Goal: Information Seeking & Learning: Find specific fact

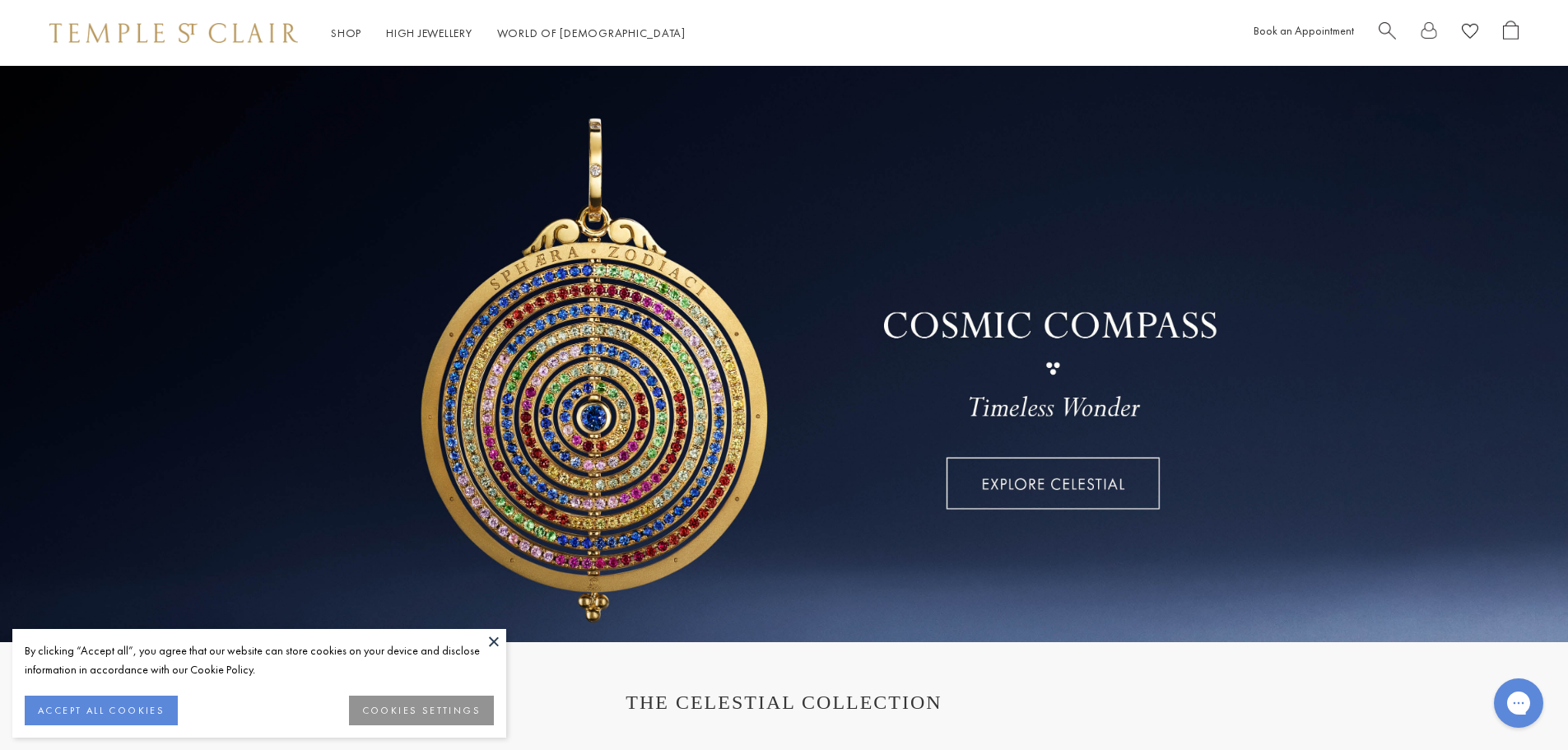
drag, startPoint x: 1386, startPoint y: 31, endPoint x: 961, endPoint y: 258, distance: 481.8
click at [1386, 31] on span "Search" at bounding box center [1387, 29] width 17 height 17
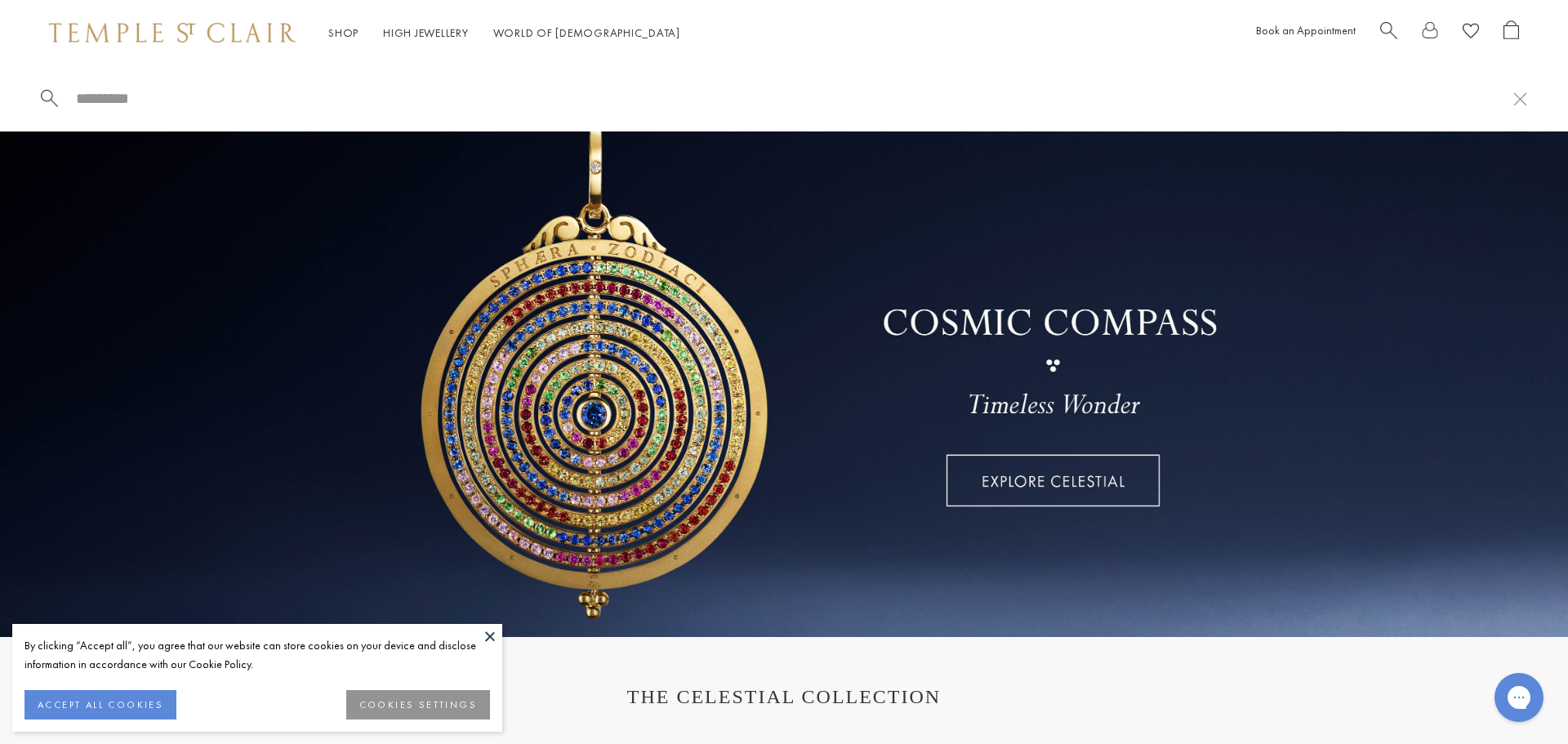
click at [188, 103] on input "search" at bounding box center [794, 98] width 1439 height 19
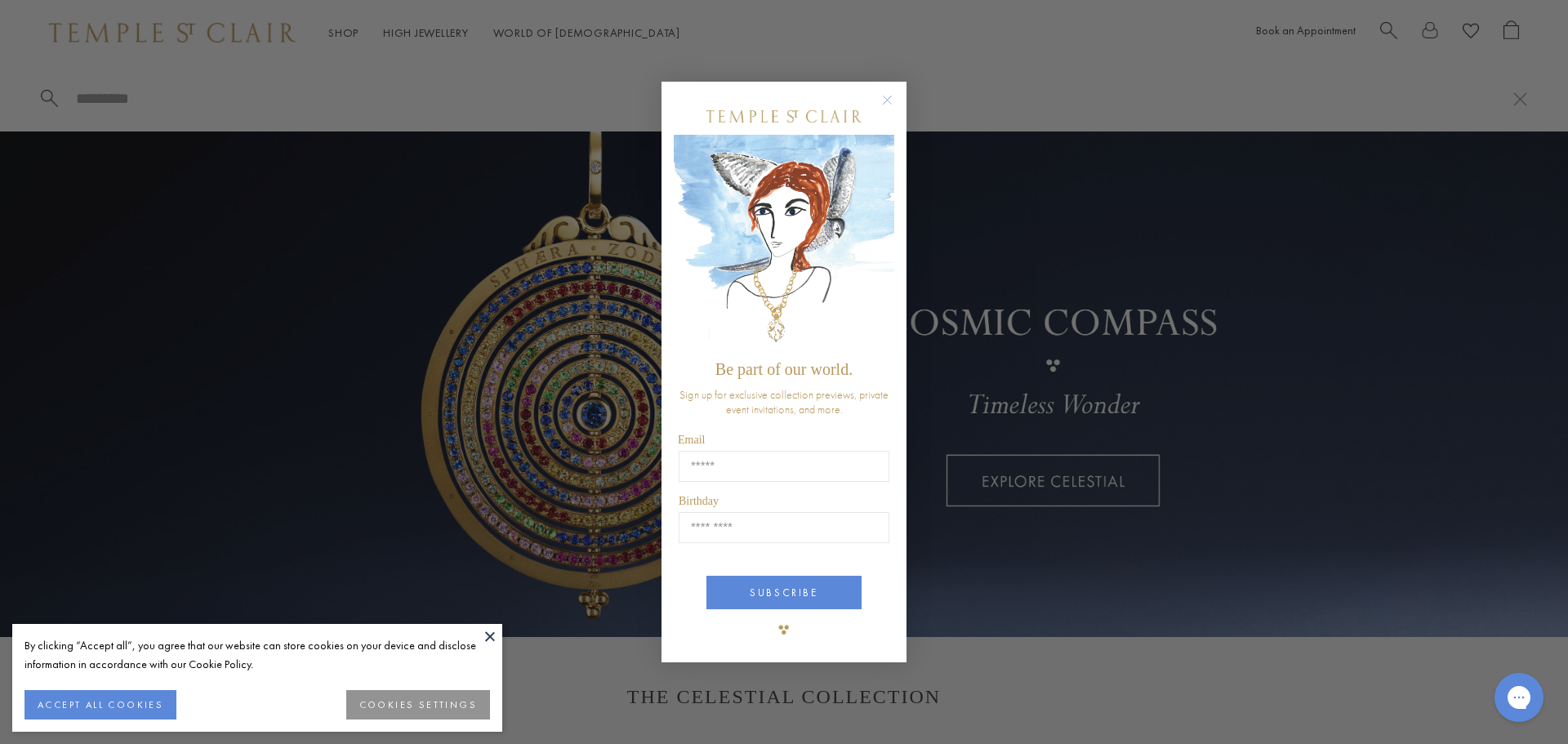
drag, startPoint x: 888, startPoint y: 87, endPoint x: 890, endPoint y: 103, distance: 16.1
click at [888, 88] on form "Be part of our world. Sign up for exclusive collection previews, private event …" at bounding box center [784, 373] width 245 height 582
click at [890, 107] on circle "Close dialog" at bounding box center [887, 99] width 20 height 20
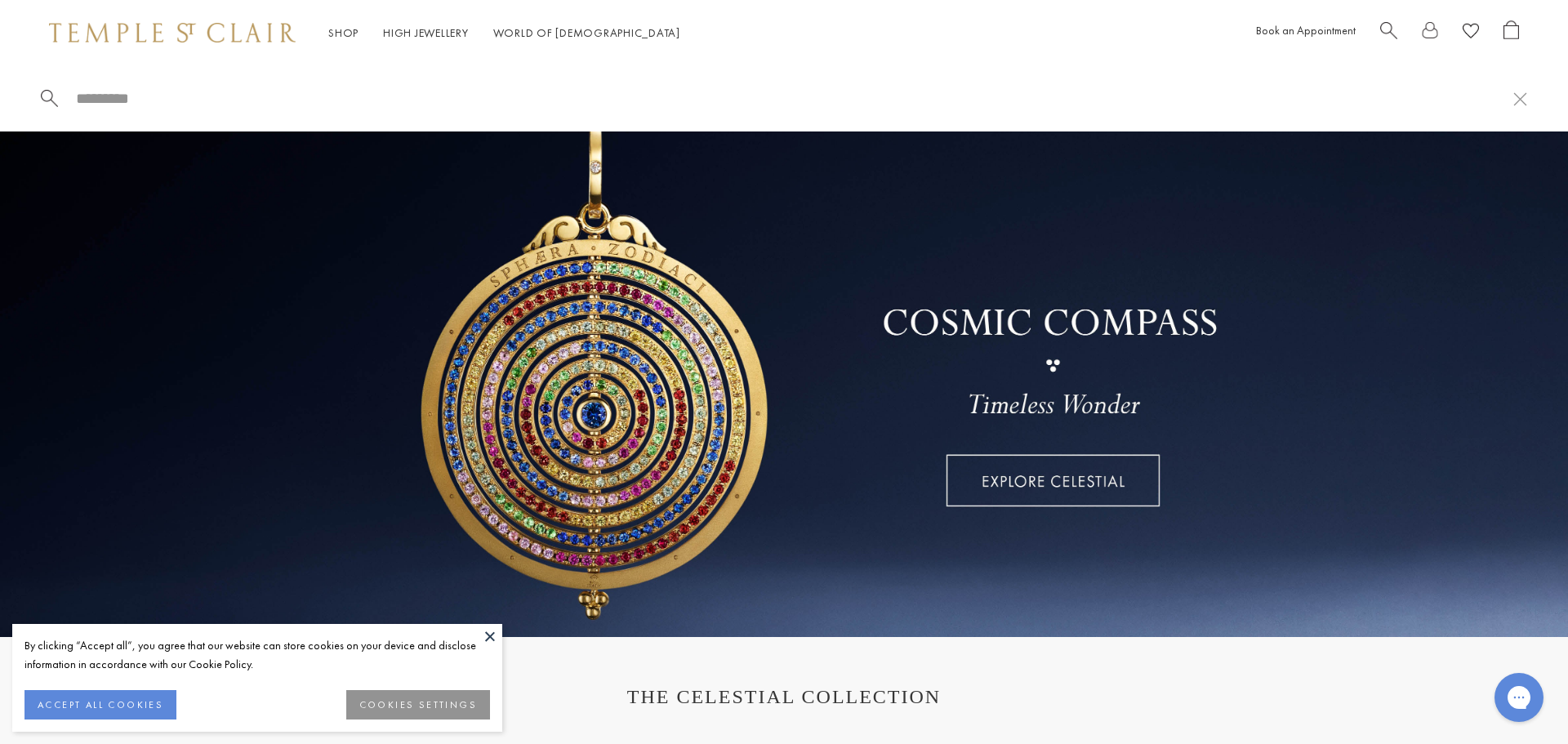
click at [488, 639] on button at bounding box center [490, 636] width 24 height 24
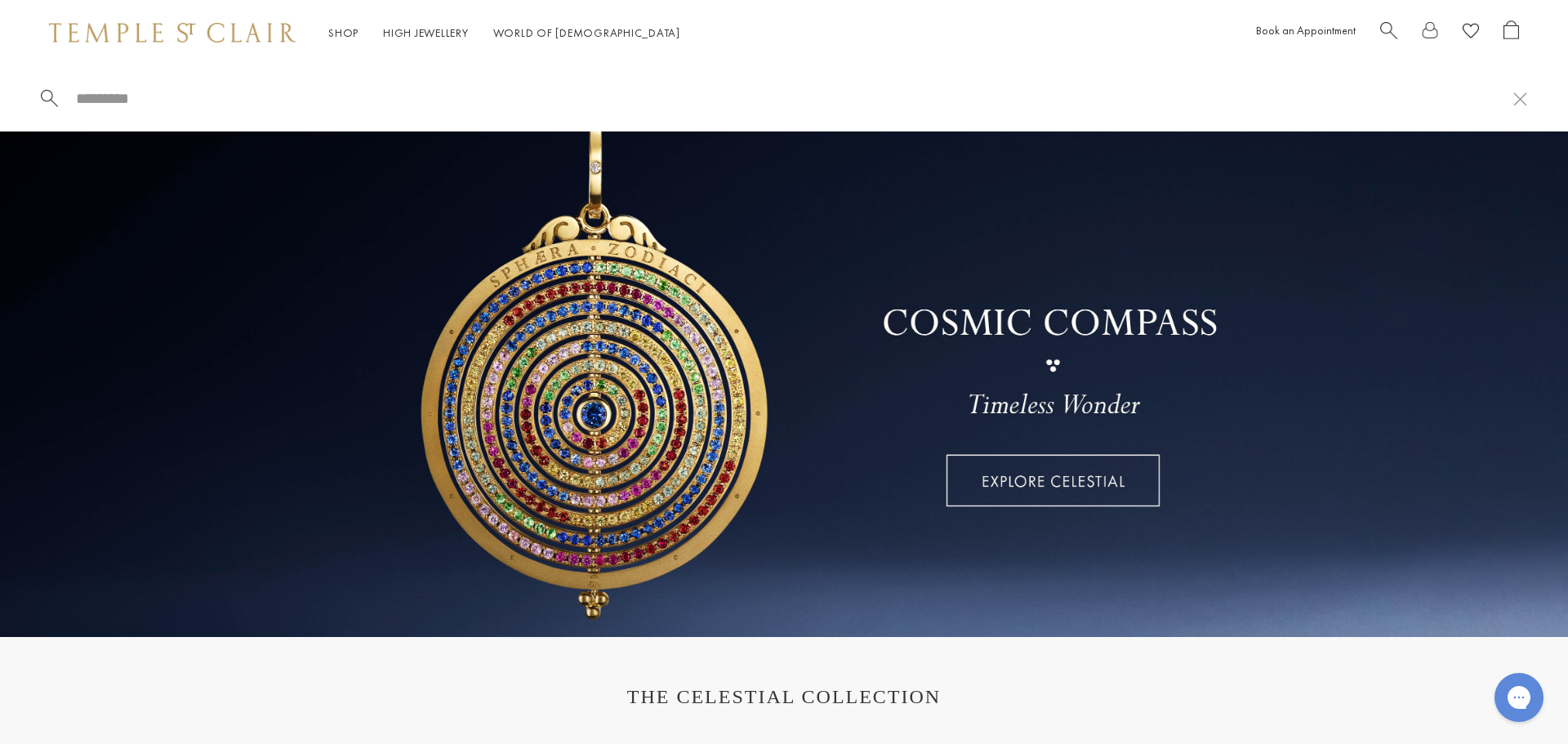
click at [116, 100] on input "search" at bounding box center [794, 98] width 1439 height 19
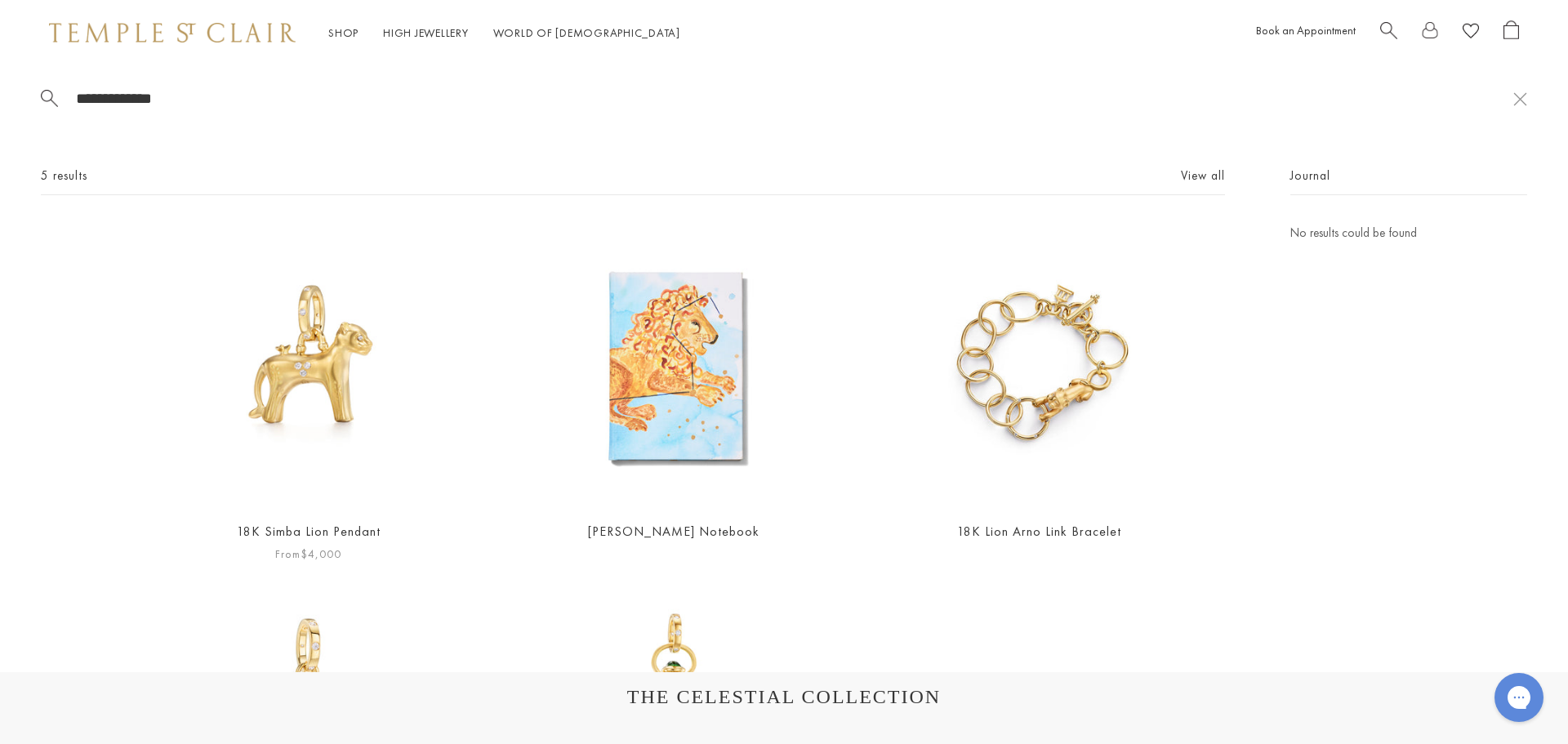
type input "**********"
click at [268, 388] on img at bounding box center [309, 365] width 283 height 283
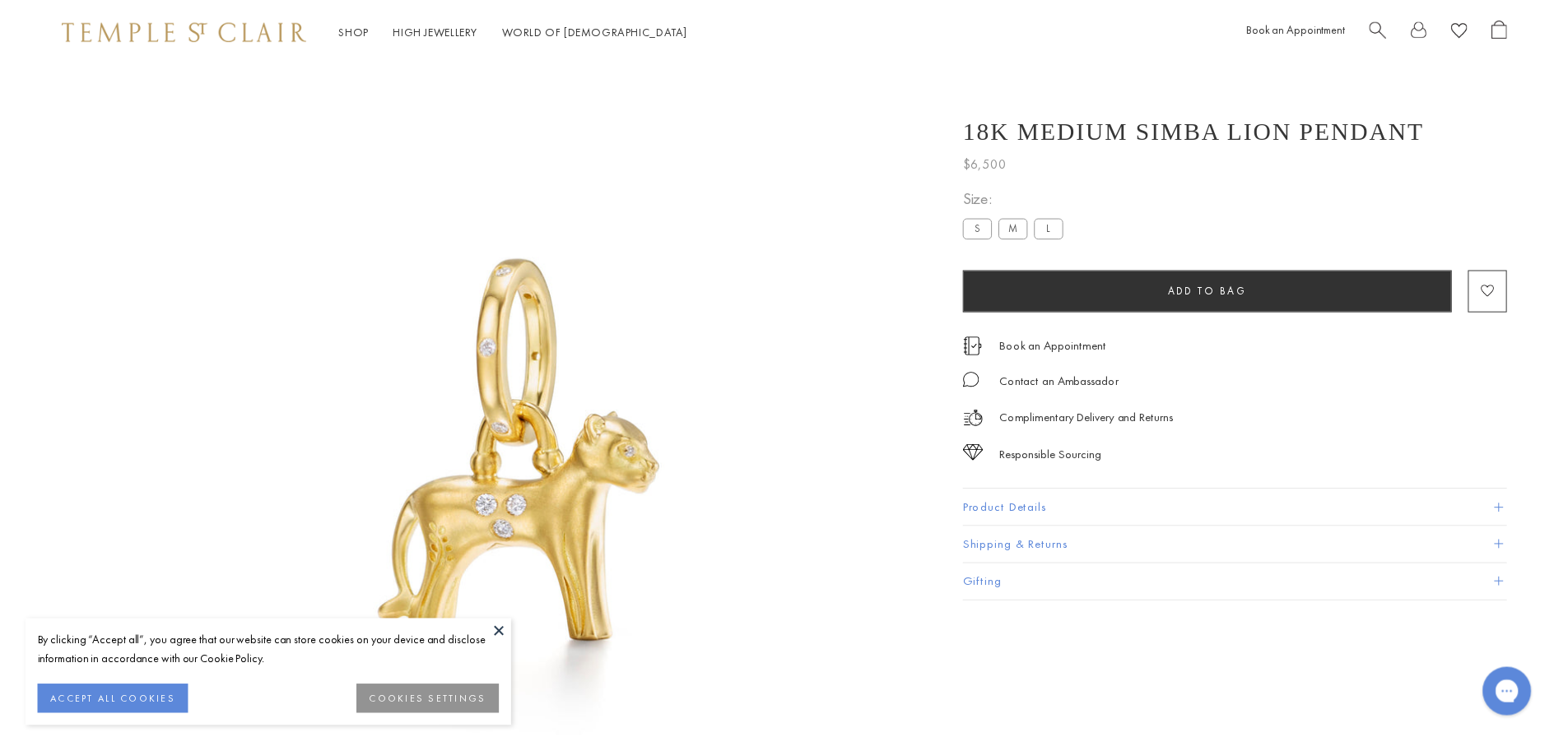
scroll to position [66, 0]
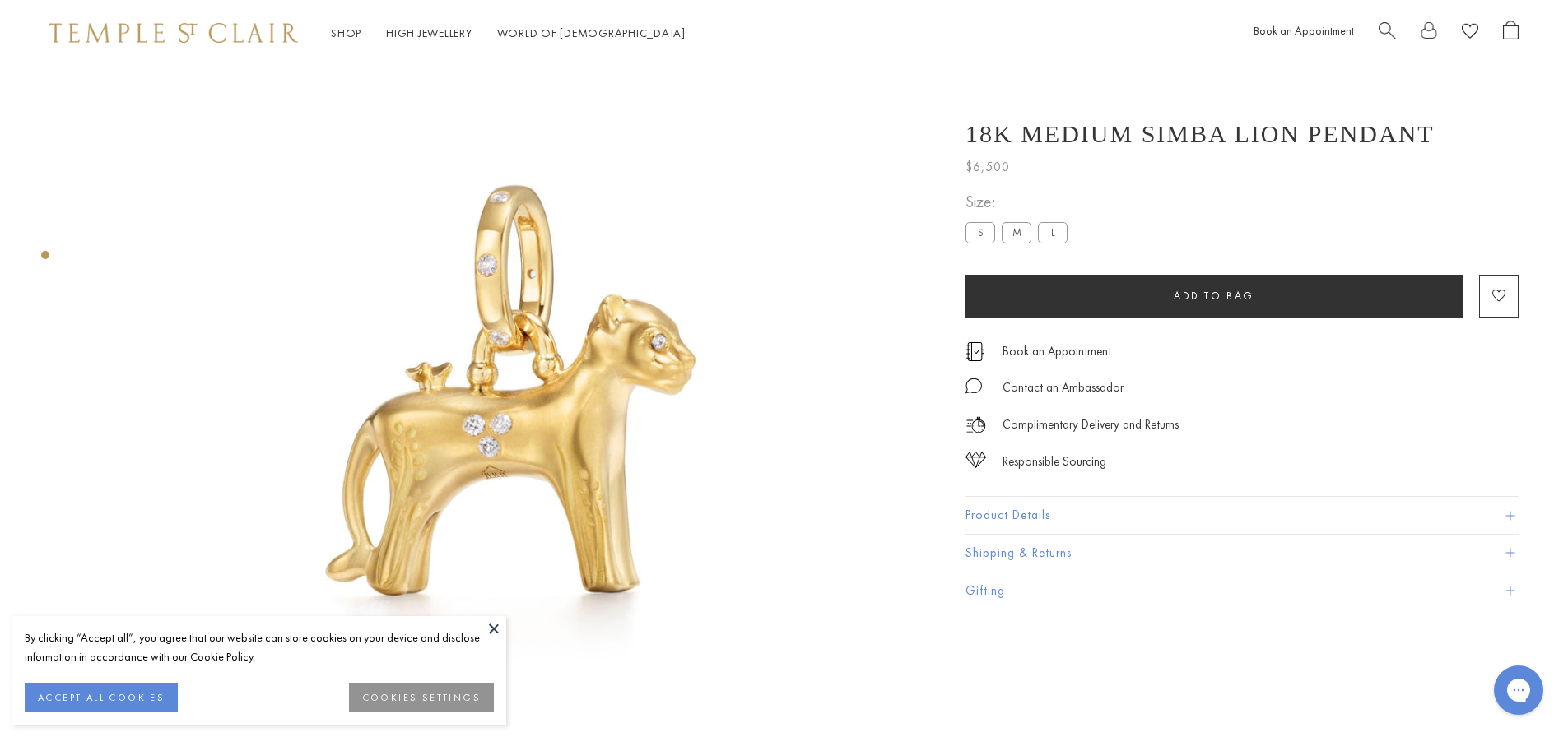
click at [1023, 514] on button "Product Details" at bounding box center [1242, 514] width 553 height 37
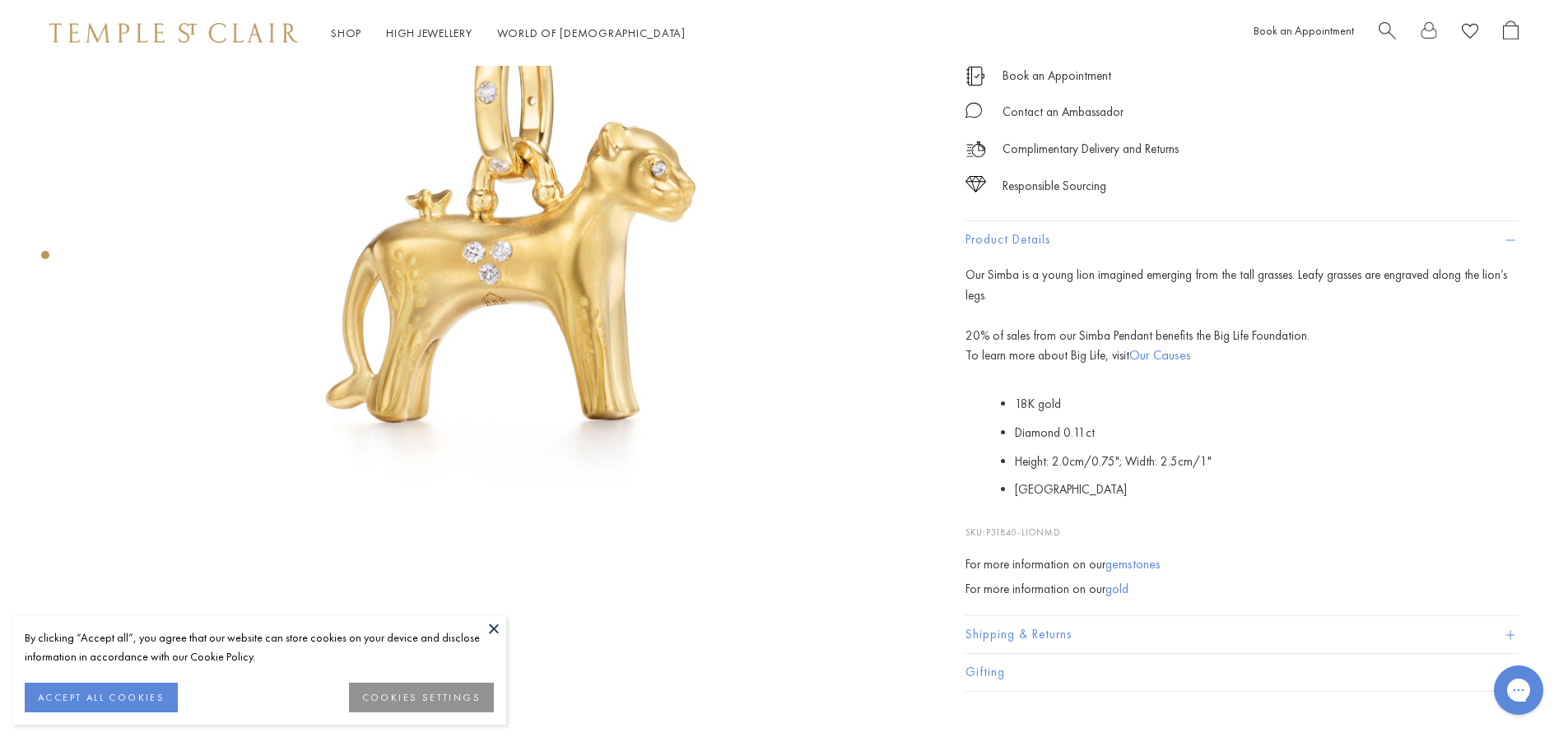
scroll to position [313, 0]
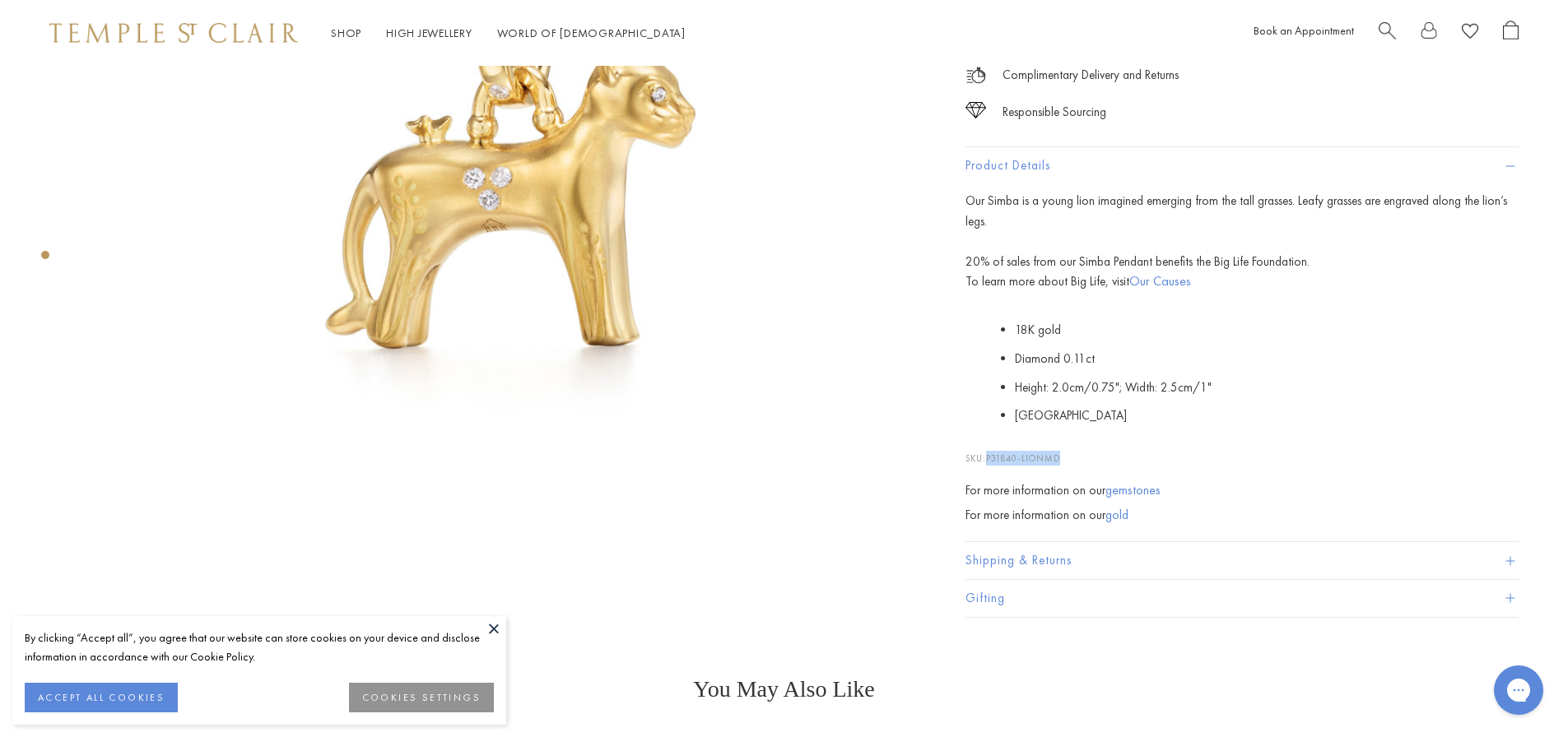
drag, startPoint x: 1061, startPoint y: 458, endPoint x: 987, endPoint y: 457, distance: 74.0
click at [987, 457] on p "SKU: P31840-LIONMD" at bounding box center [1242, 450] width 553 height 31
copy p "P31840-LIONMD"
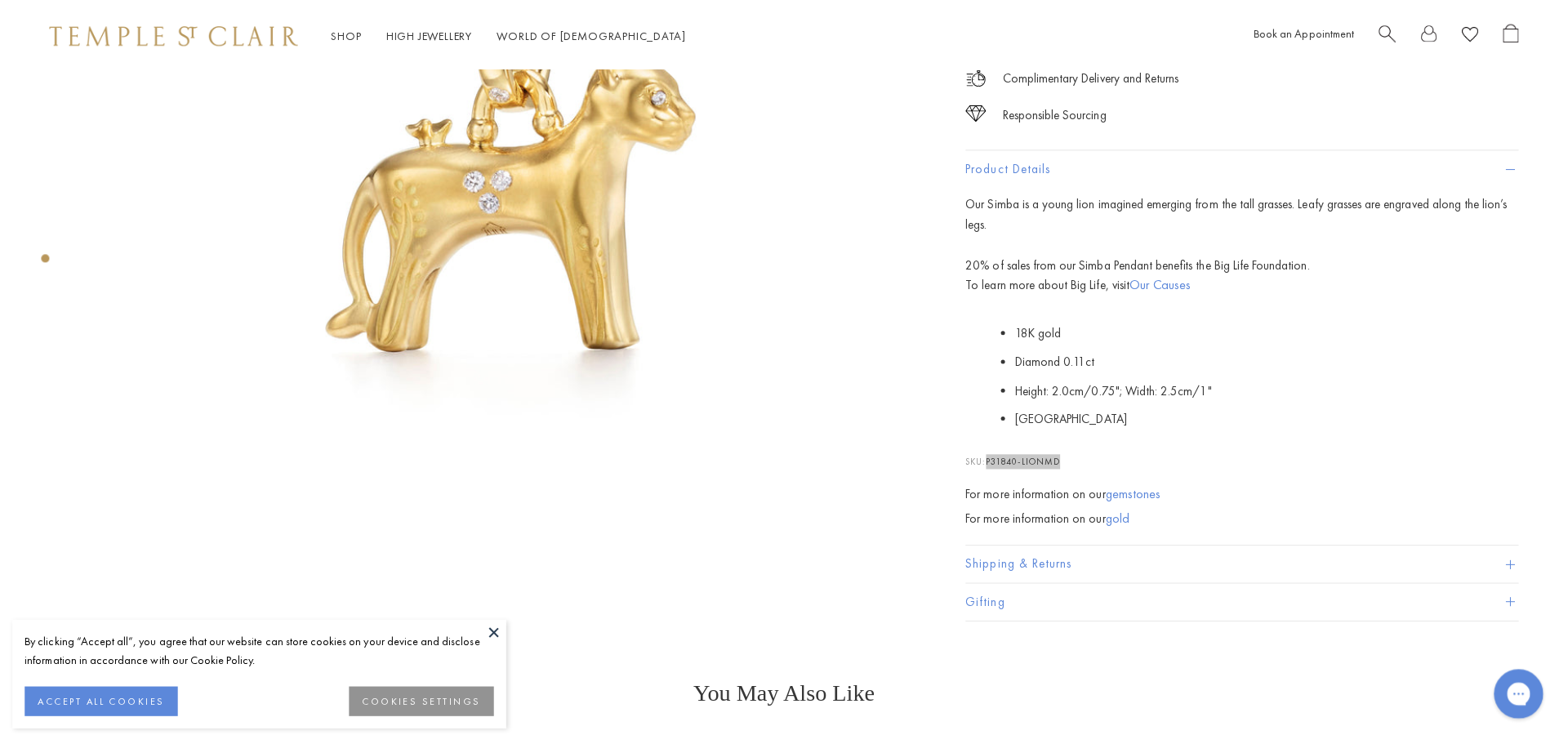
scroll to position [0, 0]
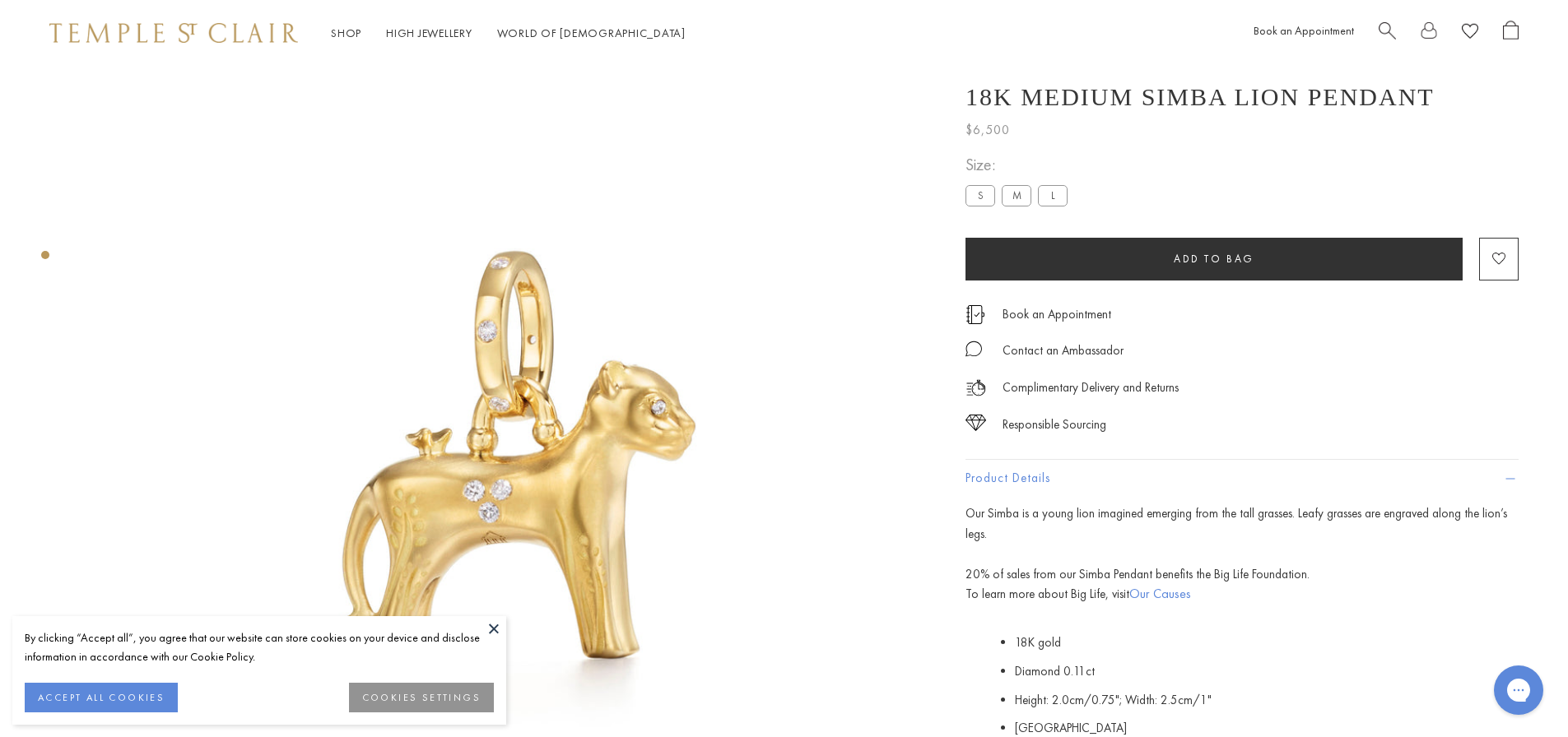
click at [1387, 32] on span "Search" at bounding box center [1387, 29] width 17 height 17
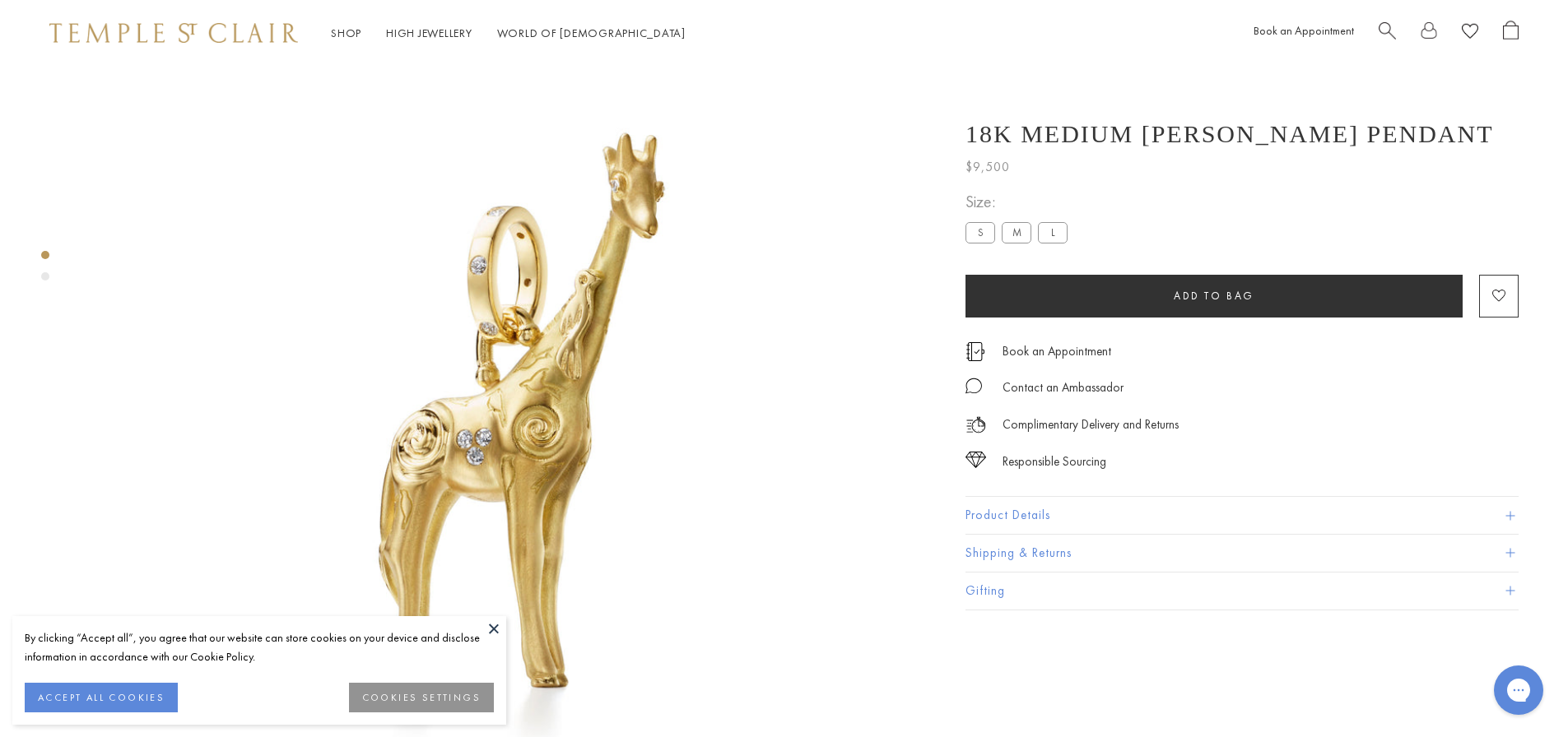
click at [1029, 520] on button "Product Details" at bounding box center [1242, 514] width 553 height 37
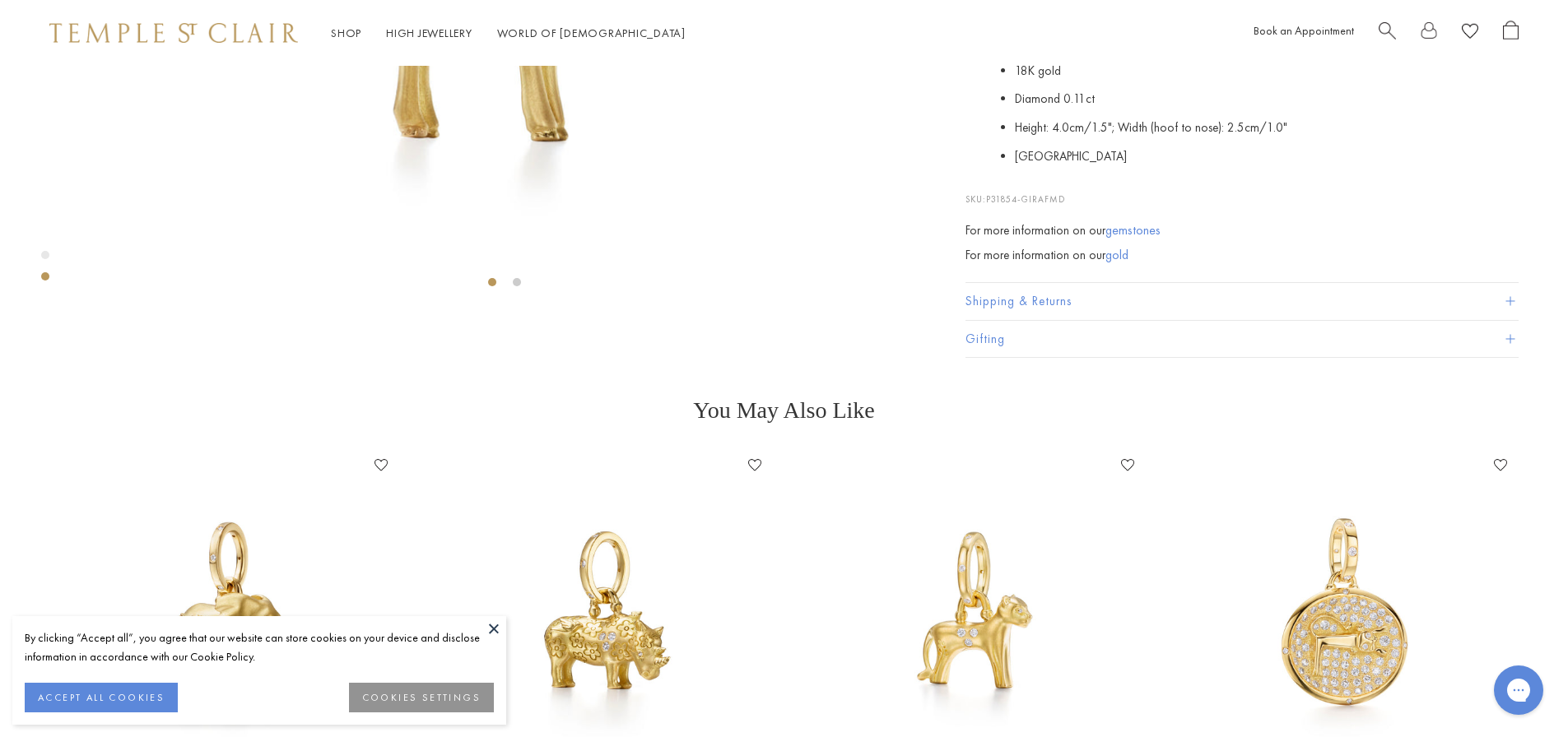
scroll to position [641, 0]
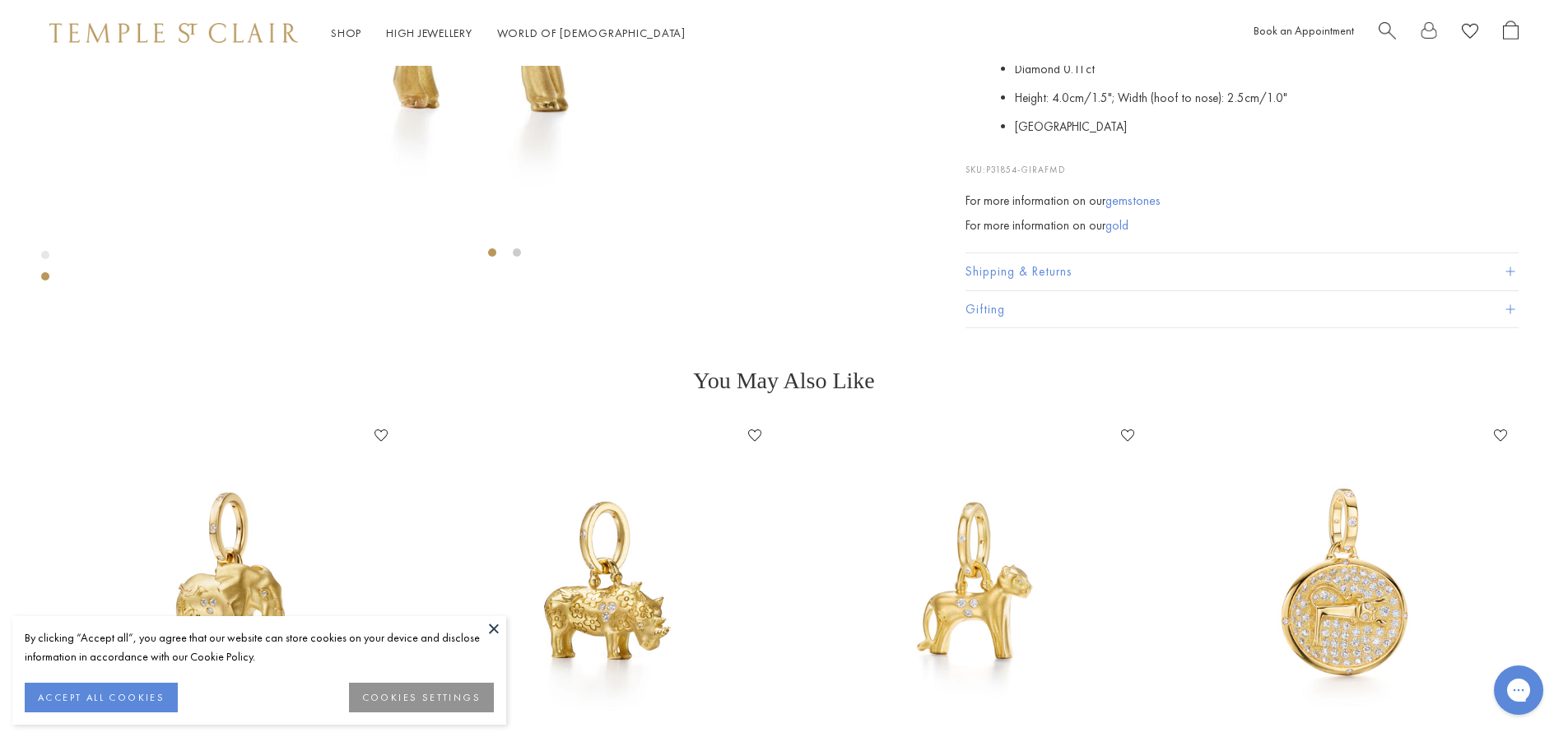
click at [1067, 177] on p "SKU: P31854-GIRAFMD" at bounding box center [1242, 161] width 553 height 31
drag, startPoint x: 1066, startPoint y: 588, endPoint x: 991, endPoint y: 592, distance: 75.1
click at [991, 176] on span "P31854-GIRAFMD" at bounding box center [1026, 169] width 79 height 11
copy span "P31854-GIRAFMD"
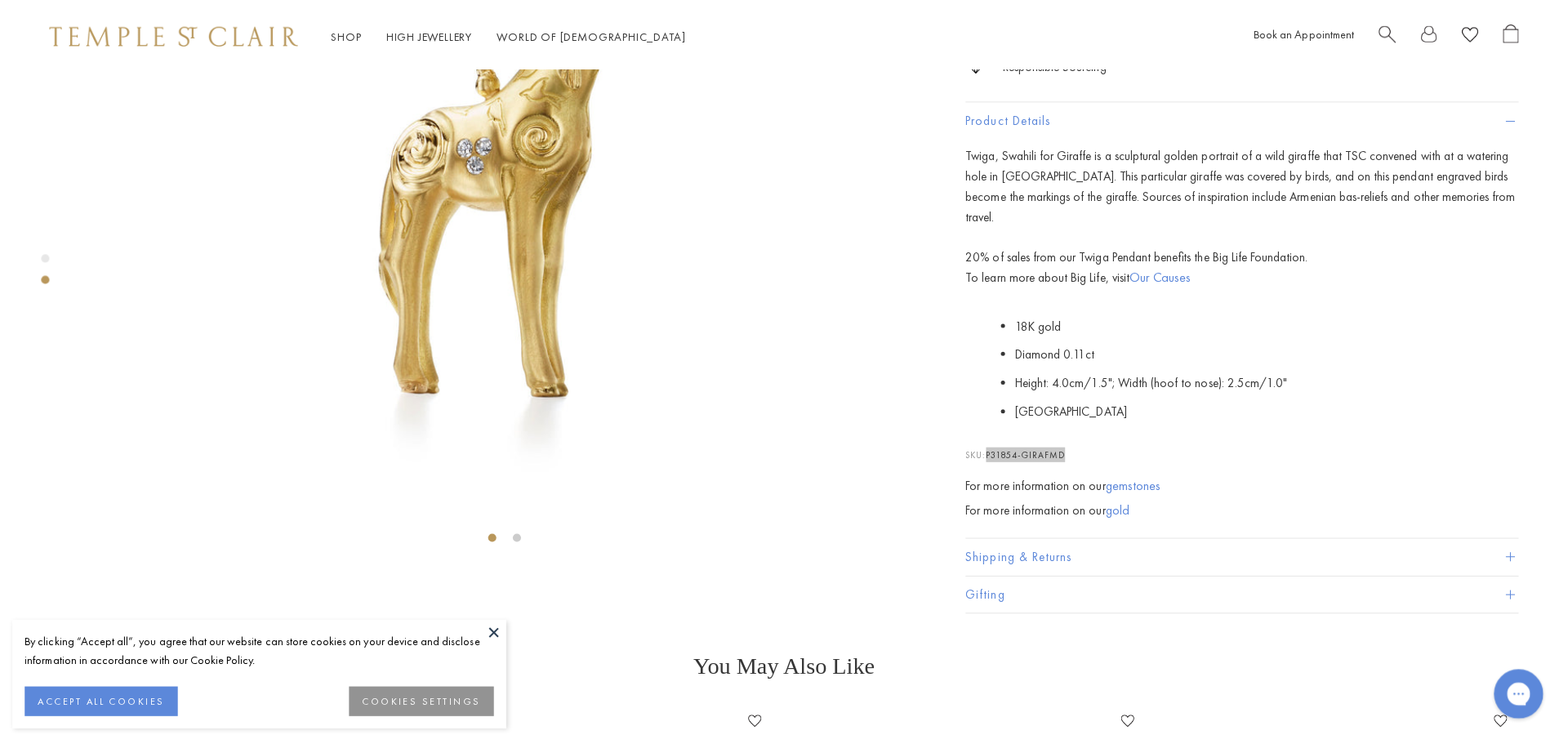
scroll to position [0, 0]
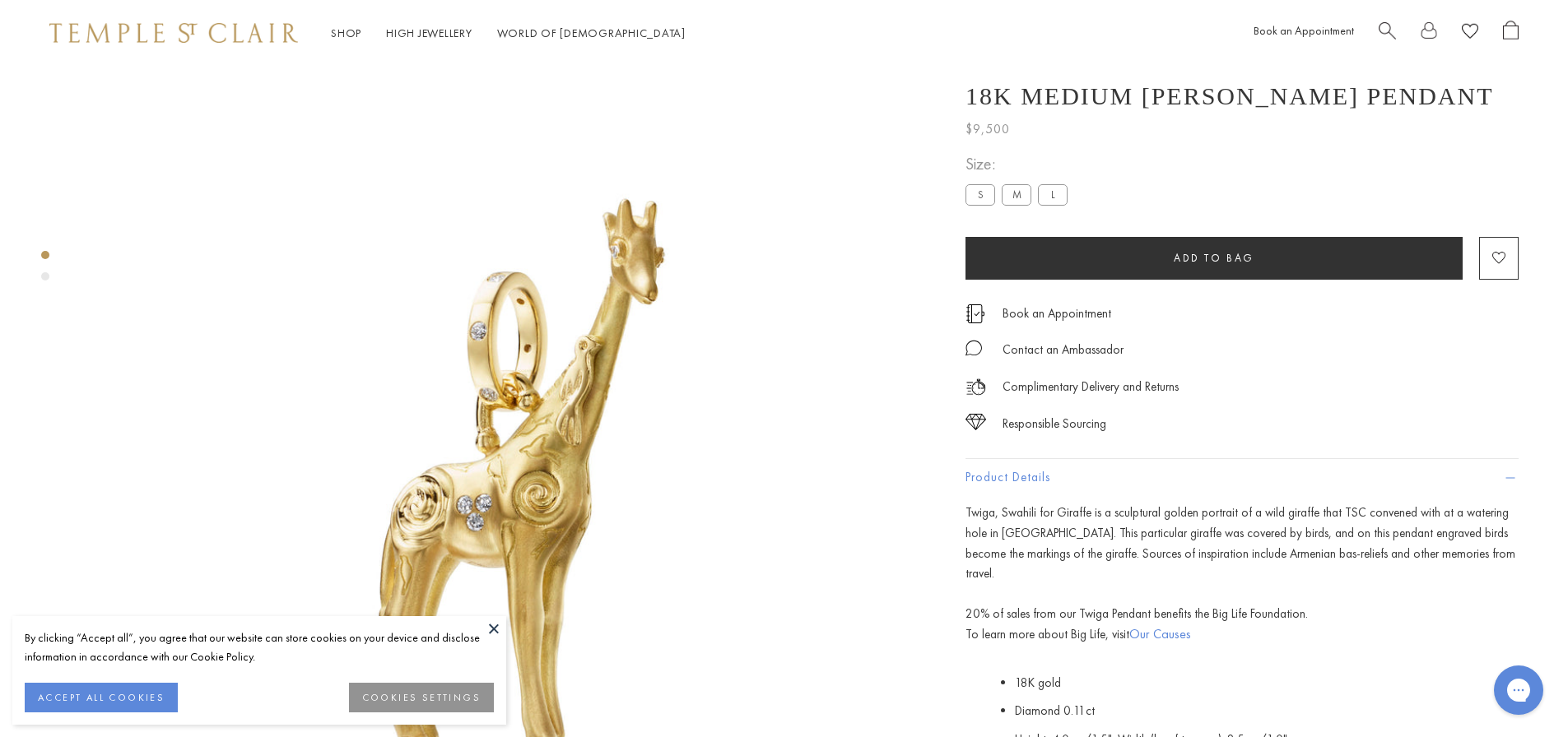
click at [1384, 28] on span "Search" at bounding box center [1387, 29] width 17 height 17
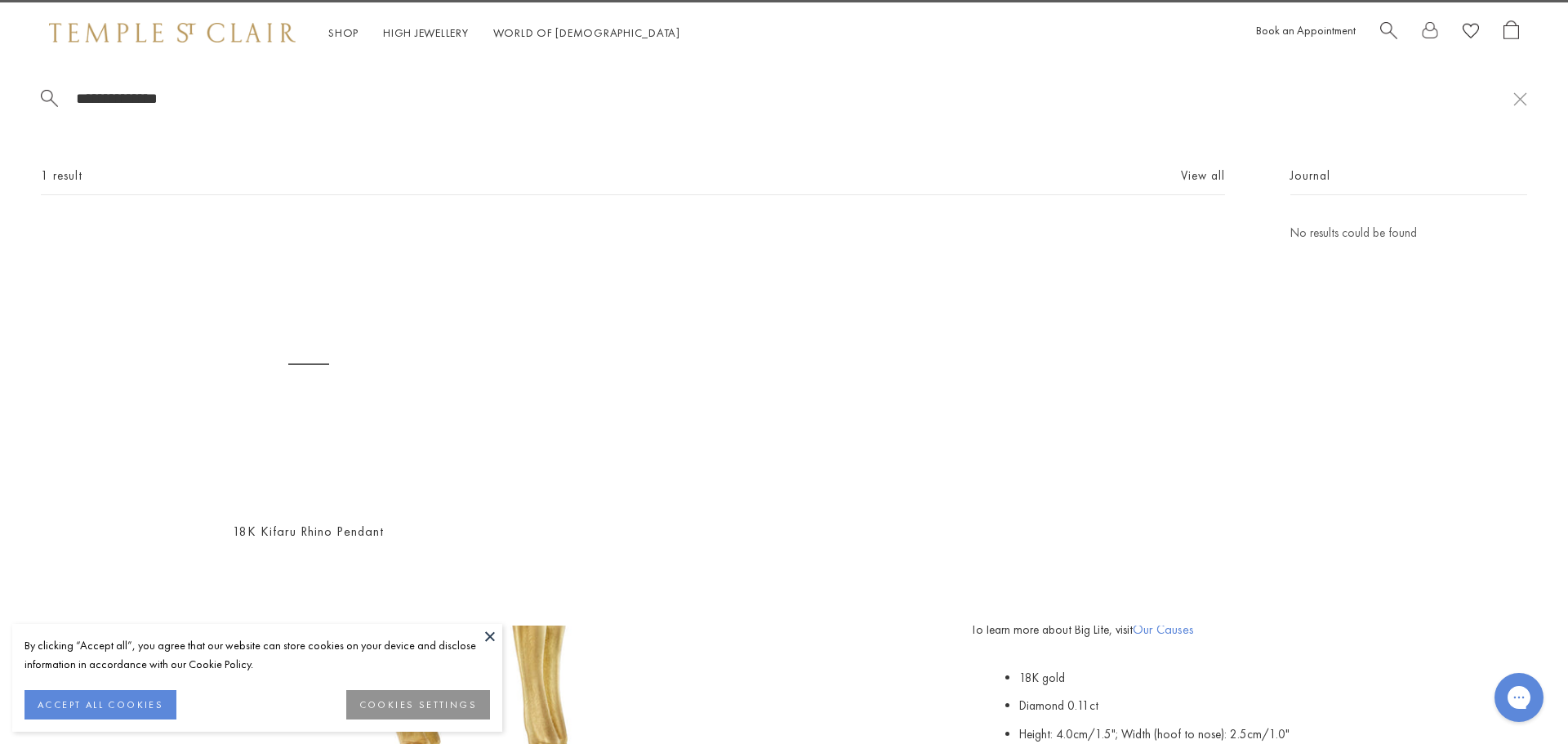
type input "**********"
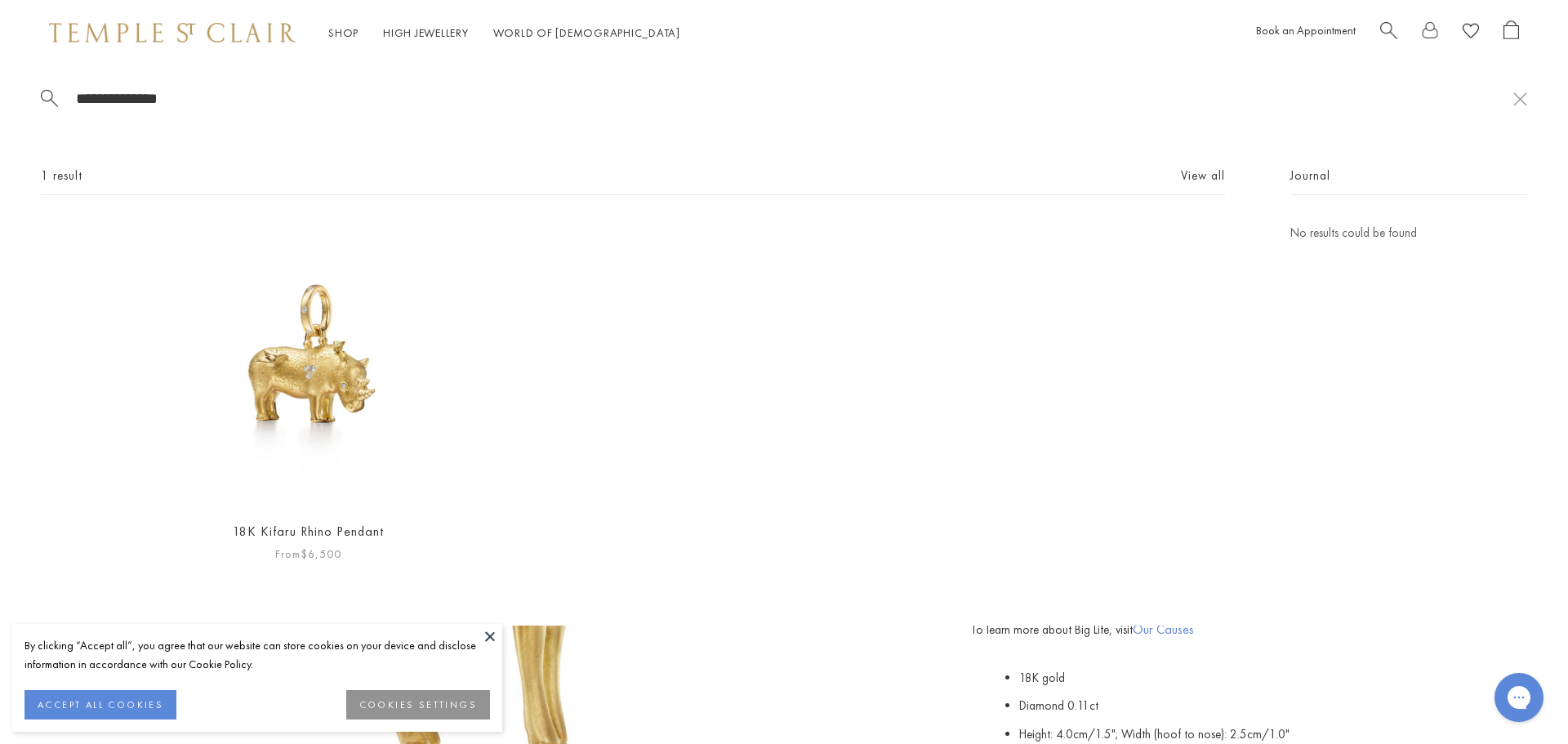
click at [321, 399] on img at bounding box center [309, 365] width 283 height 283
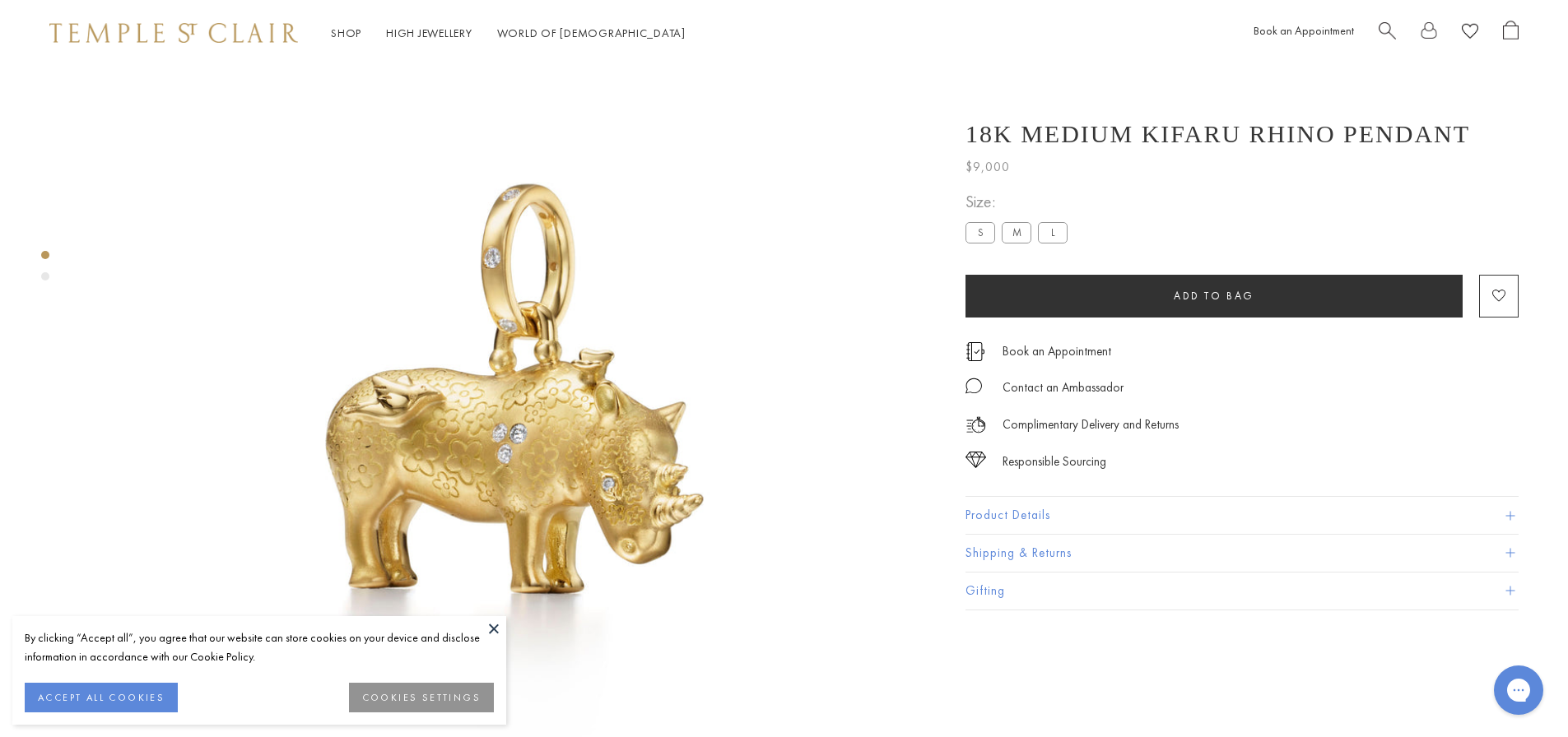
click at [1060, 514] on button "Product Details" at bounding box center [1242, 514] width 553 height 37
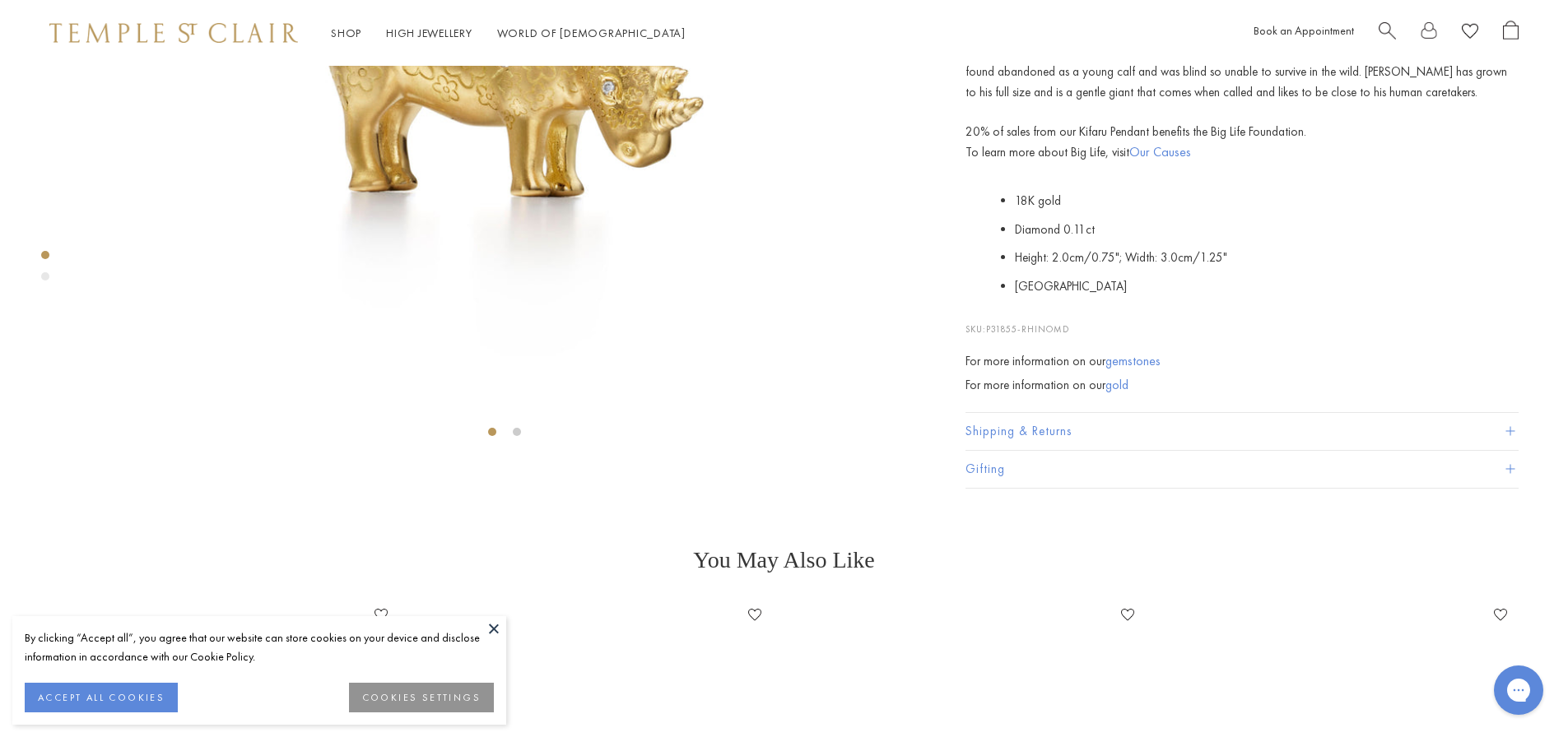
scroll to position [477, 0]
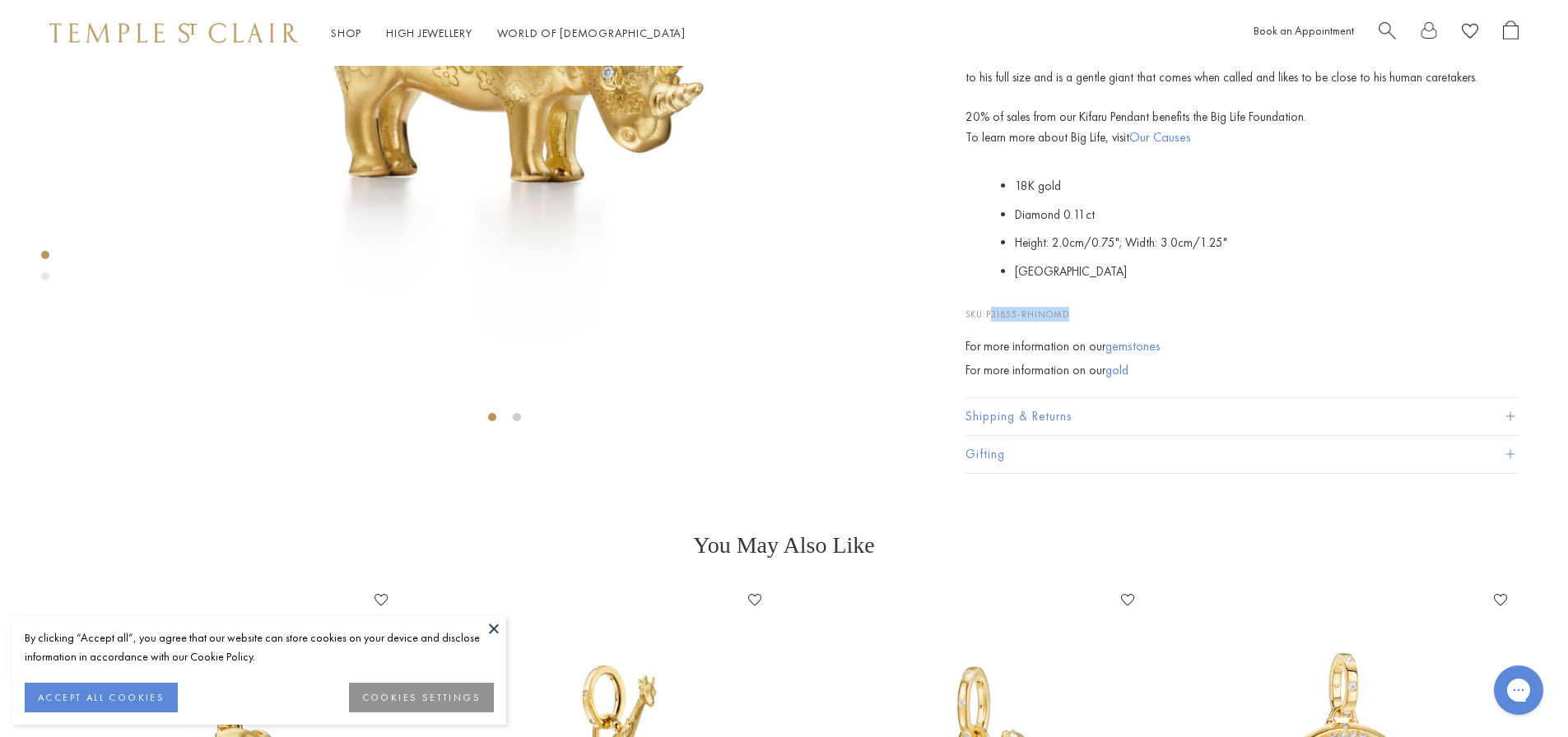
drag, startPoint x: 1069, startPoint y: 590, endPoint x: 993, endPoint y: 594, distance: 76.1
click at [993, 320] on span "P31855-RHINOMD" at bounding box center [1028, 315] width 83 height 11
click at [1079, 322] on p "SKU: P31855-RHINOMD" at bounding box center [1242, 305] width 553 height 31
drag, startPoint x: 1074, startPoint y: 589, endPoint x: 987, endPoint y: 586, distance: 87.1
click at [987, 322] on p "SKU: P31855-RHINOMD" at bounding box center [1242, 305] width 553 height 31
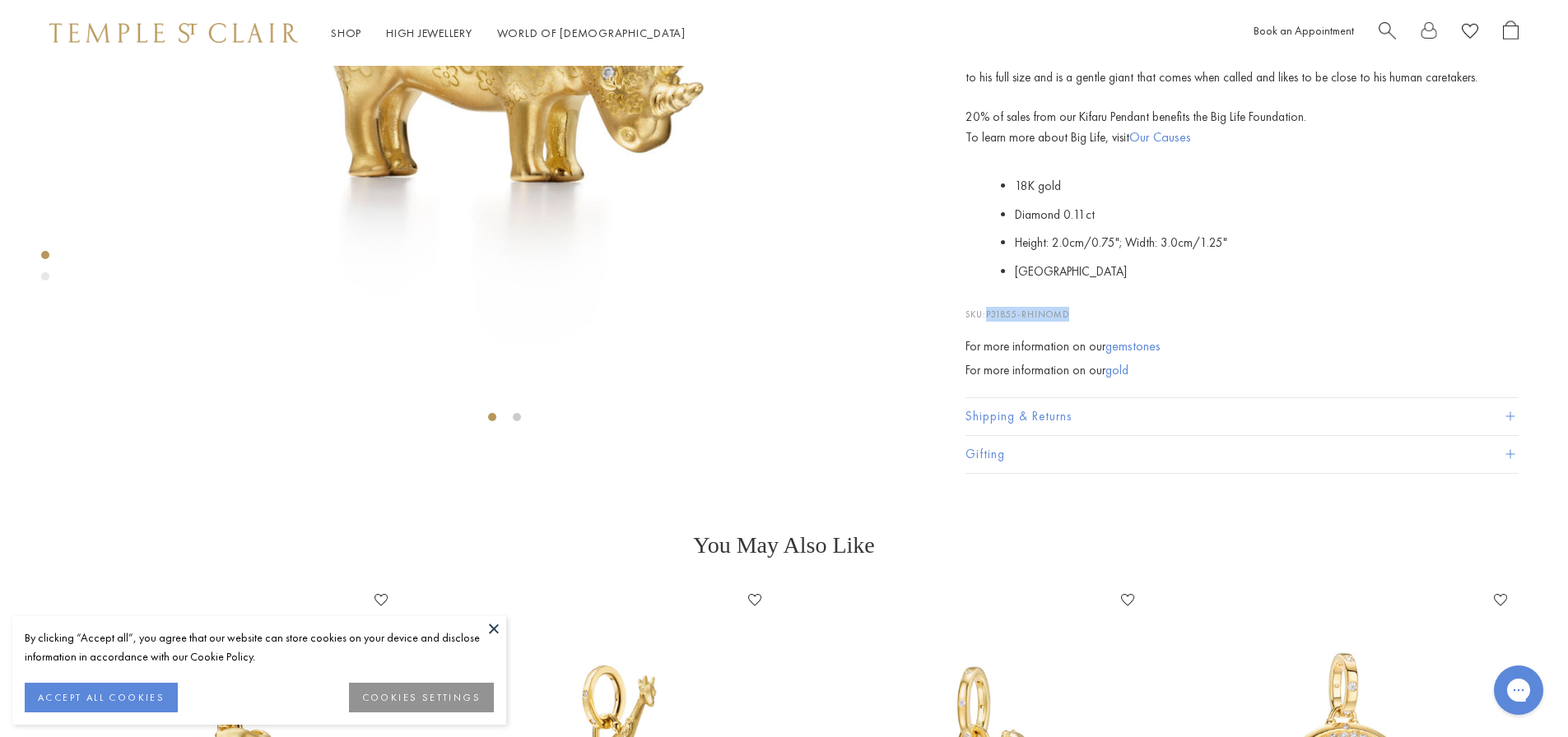
copy p "P31855-RHINOMD"
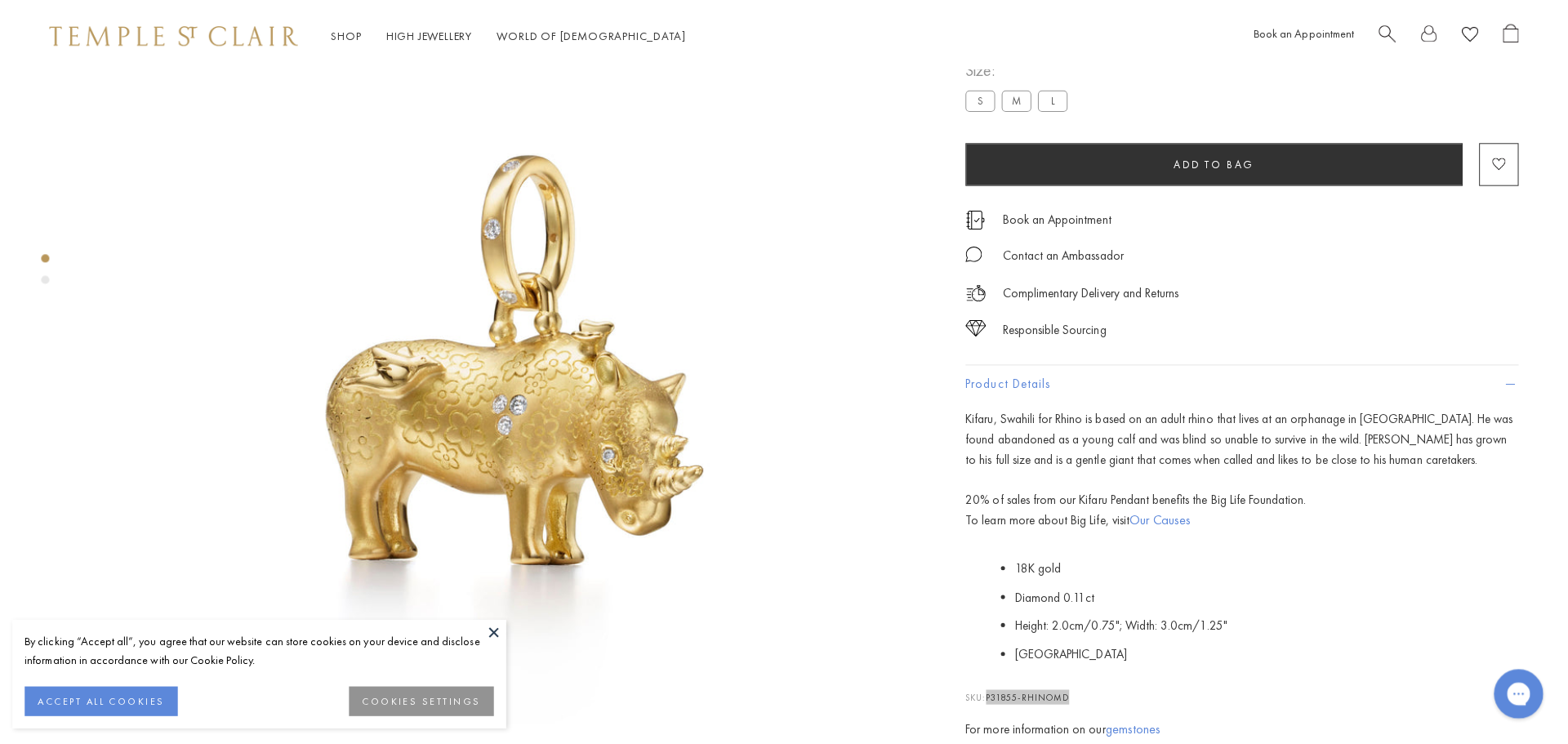
scroll to position [65, 0]
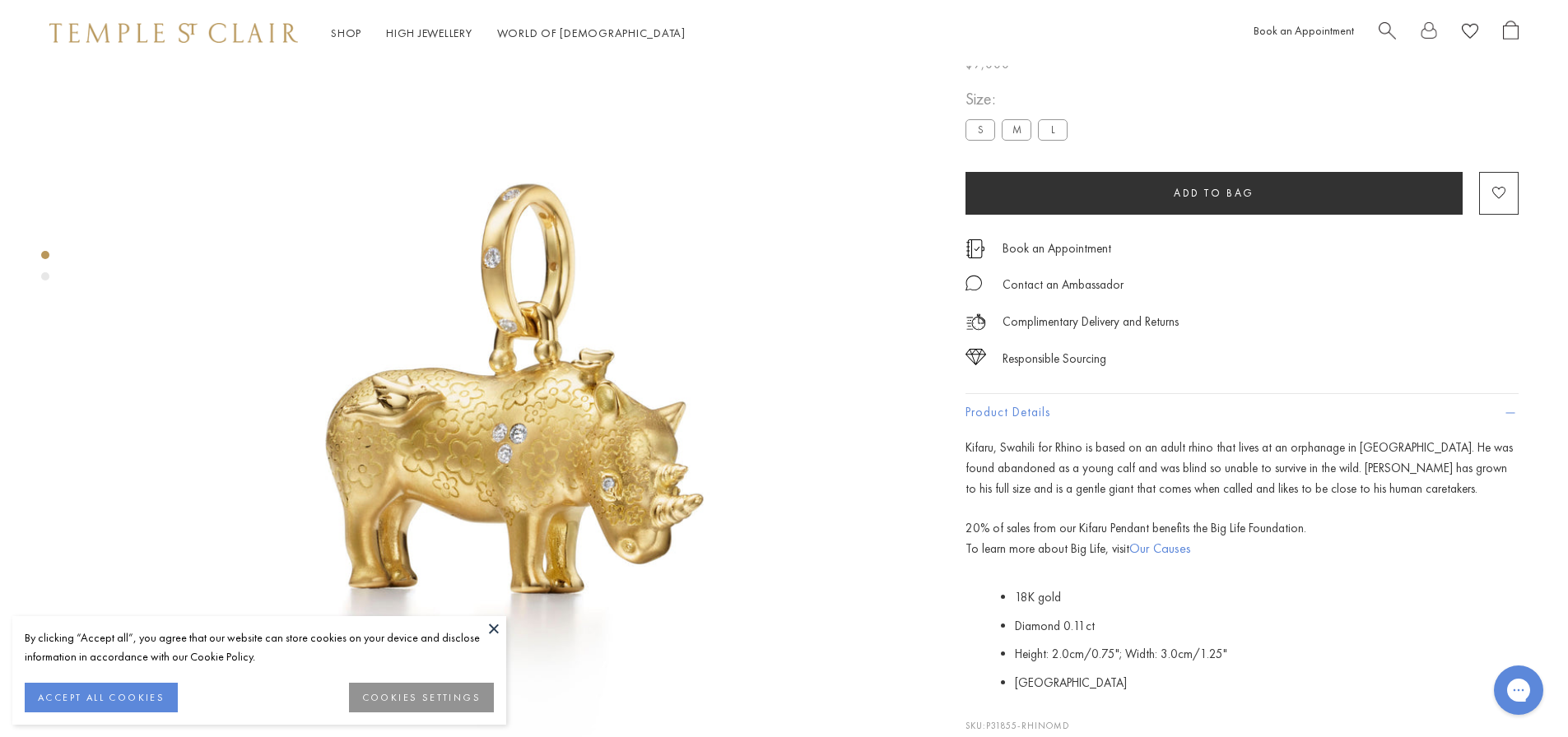
click at [1377, 32] on div "Book an Appointment" at bounding box center [1386, 33] width 265 height 25
click at [1384, 30] on span "Search" at bounding box center [1387, 29] width 17 height 17
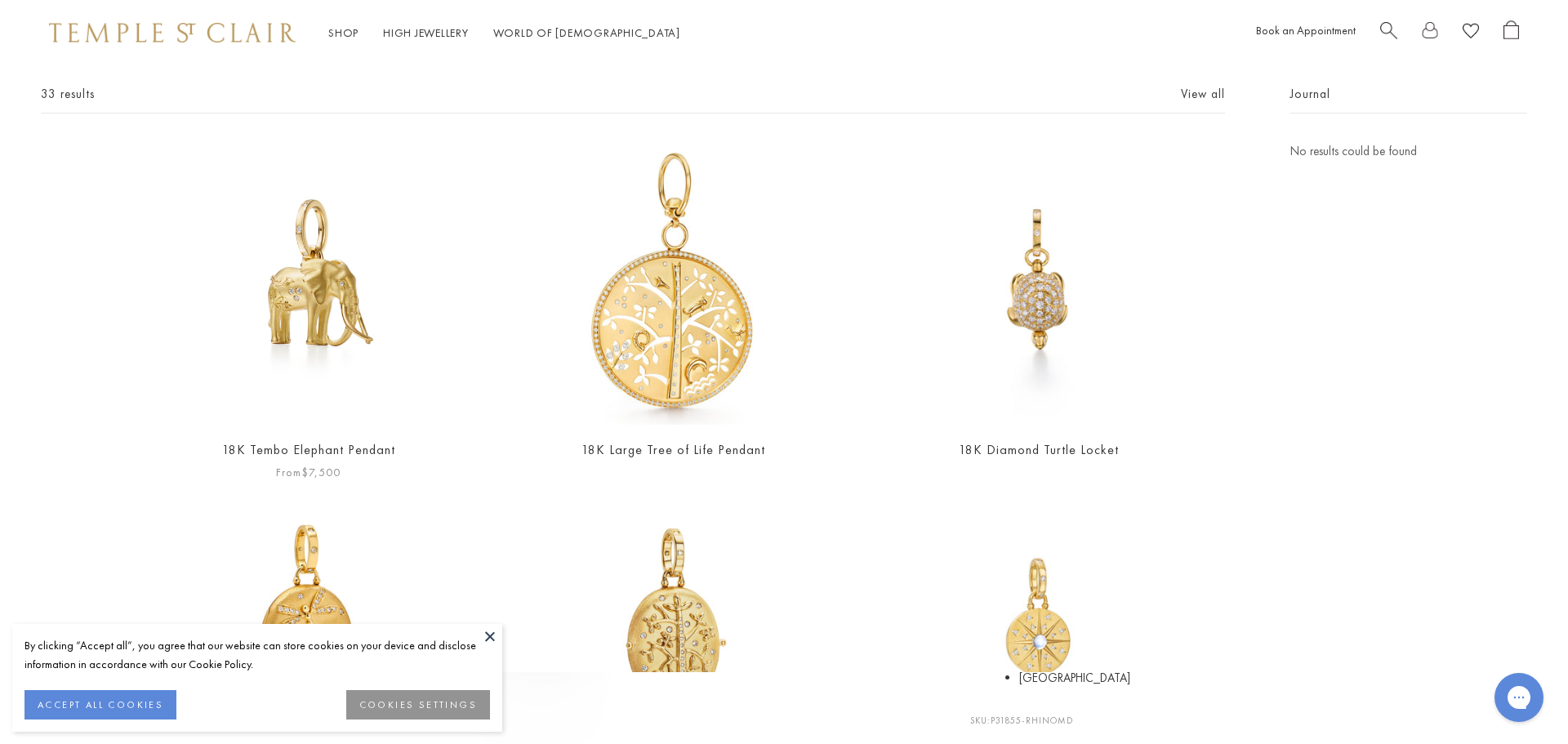
scroll to position [245, 0]
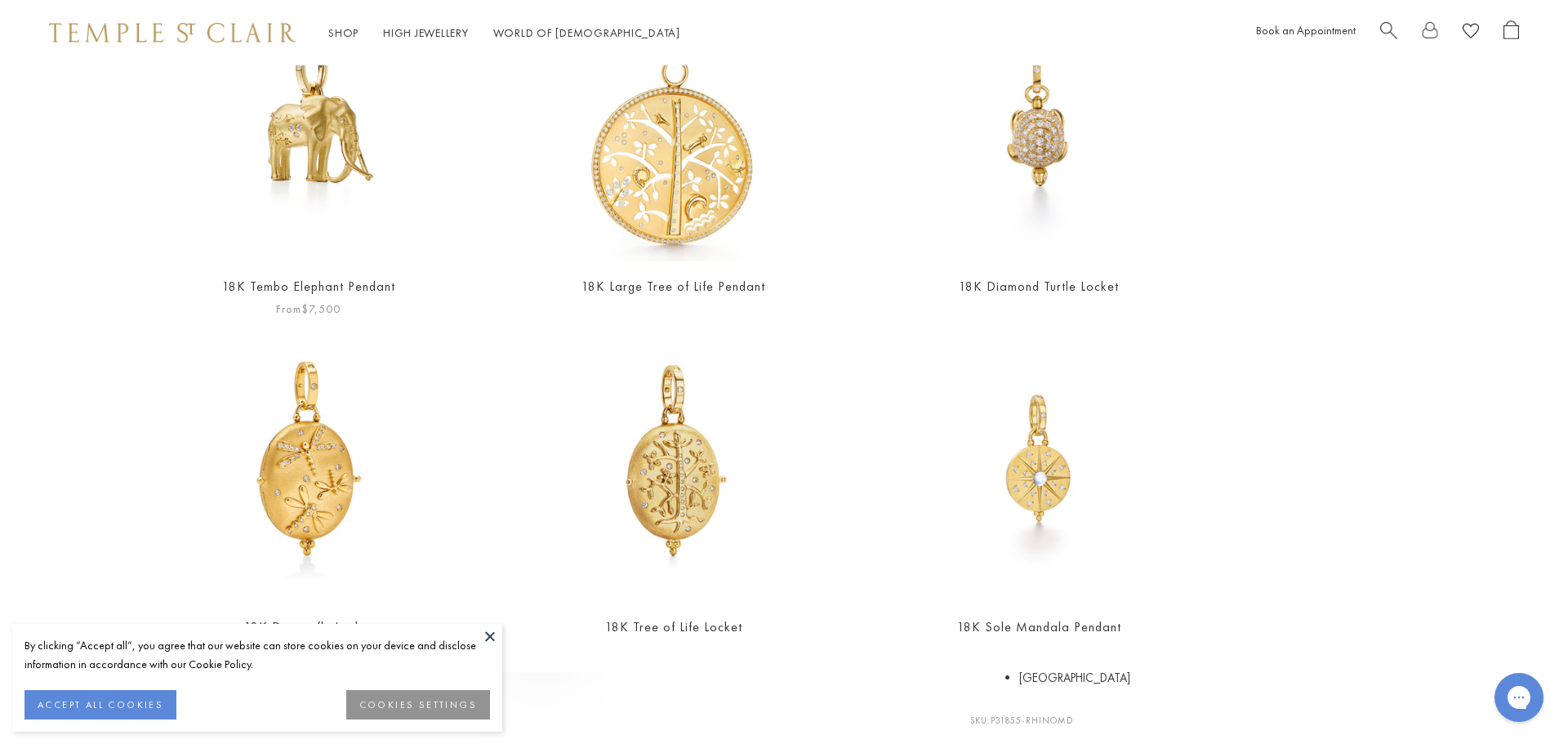
type input "***"
click at [310, 209] on img at bounding box center [309, 119] width 283 height 283
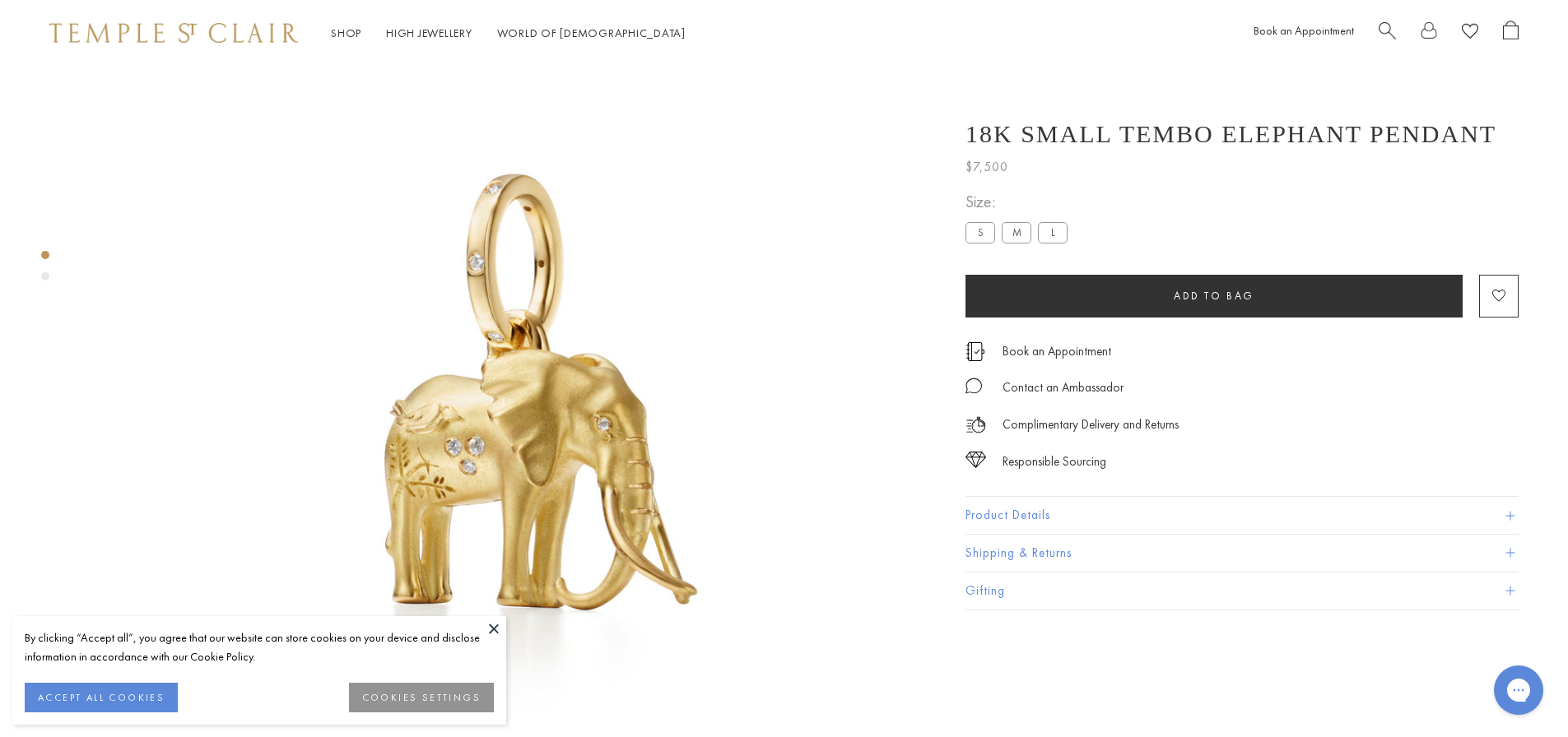
scroll to position [66, 0]
click at [1013, 236] on label "M" at bounding box center [1017, 233] width 30 height 21
click at [1038, 518] on button "Product Details" at bounding box center [1242, 514] width 553 height 37
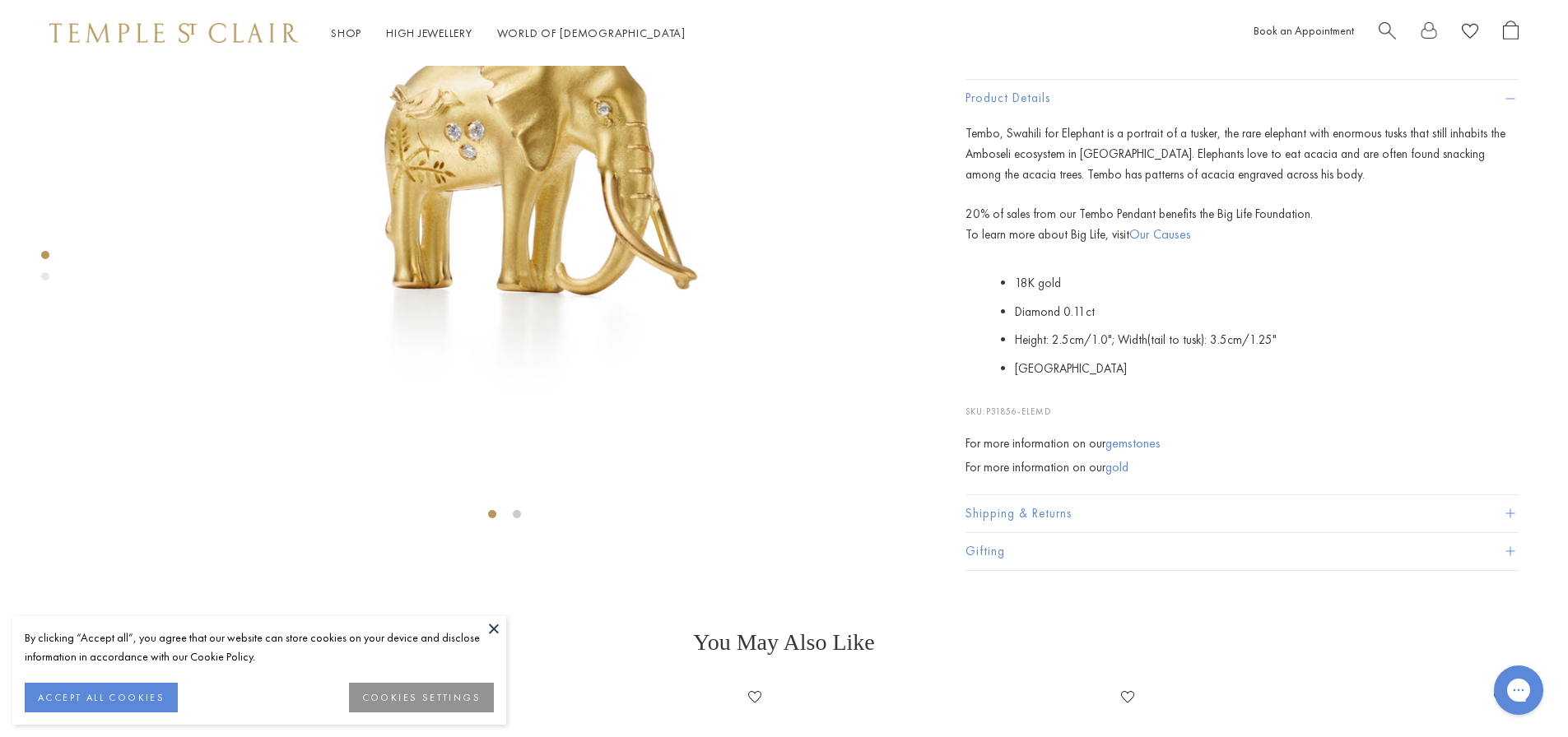
scroll to position [395, 0]
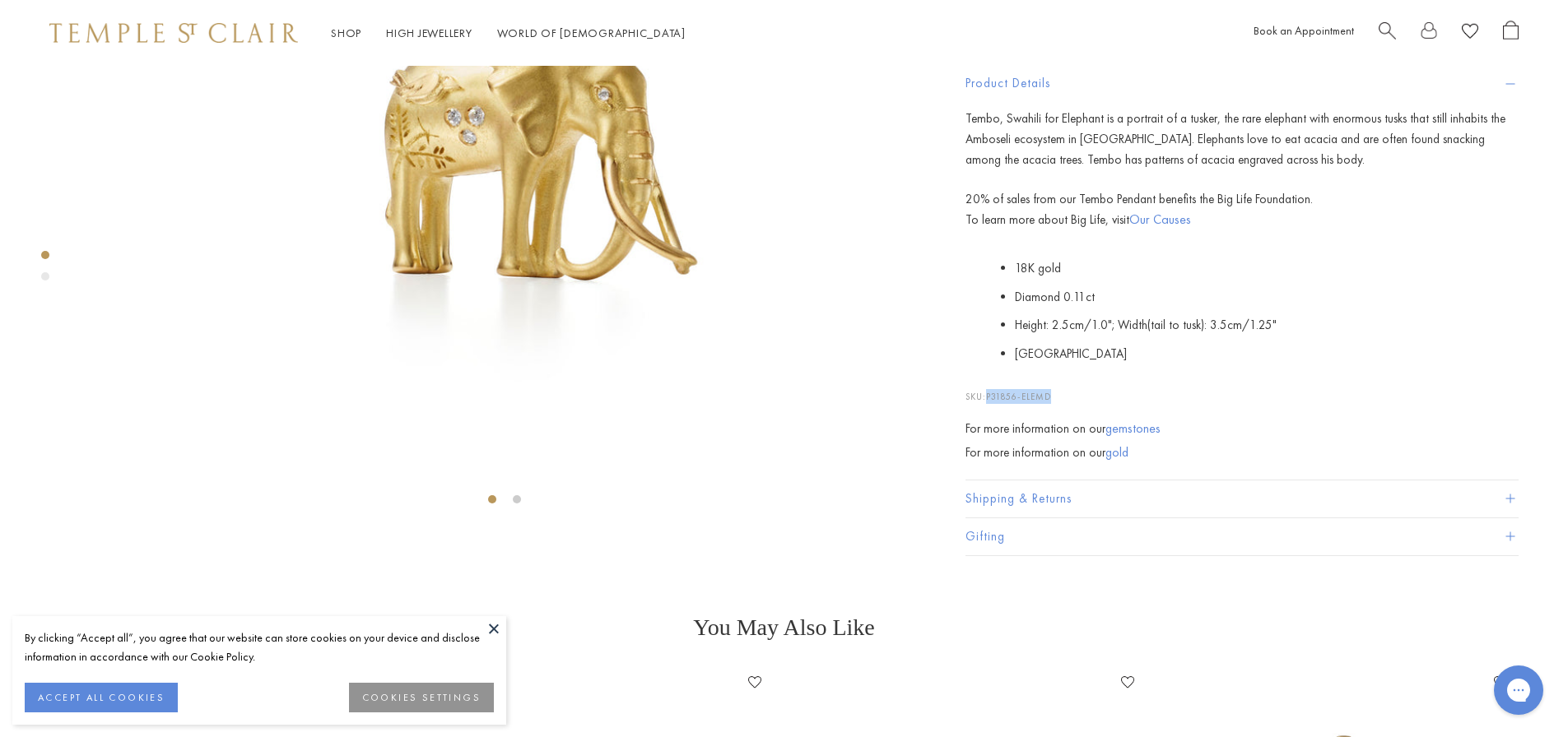
drag, startPoint x: 1055, startPoint y: 591, endPoint x: 988, endPoint y: 587, distance: 67.1
click at [988, 404] on p "SKU: P31856-ELEMD" at bounding box center [1242, 388] width 553 height 31
copy span "P31856-ELEMD"
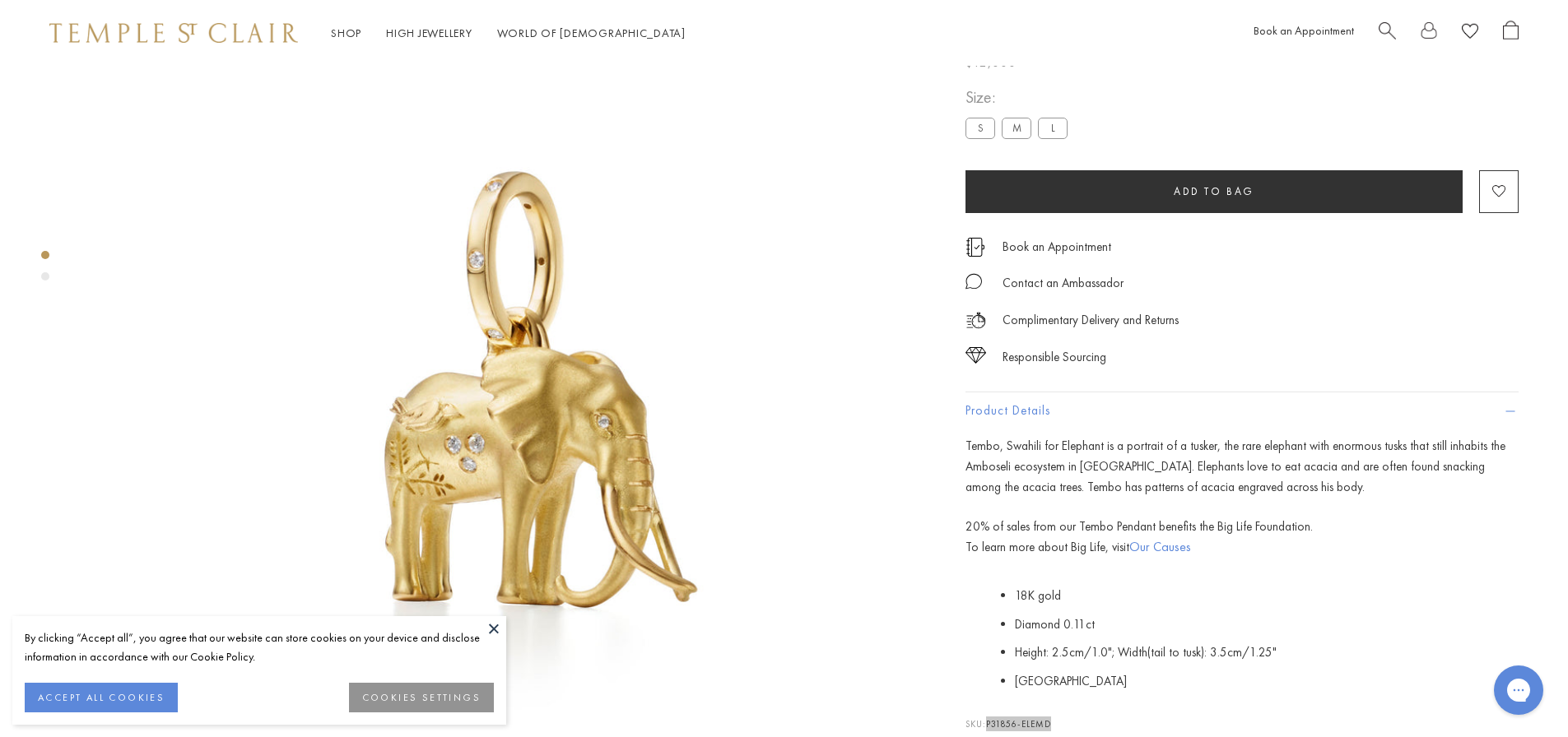
scroll to position [66, 0]
